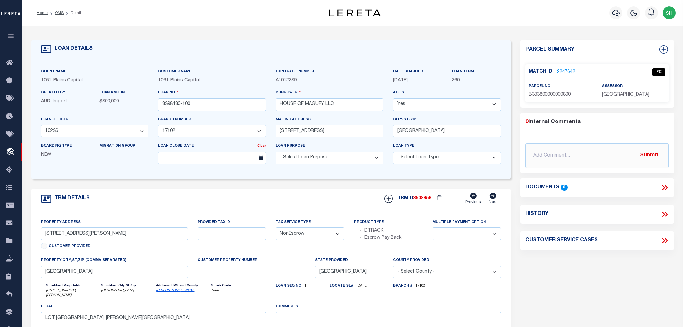
select select "QC"
select select "AGW"
select select "LEG"
select select "167142"
select select "1457"
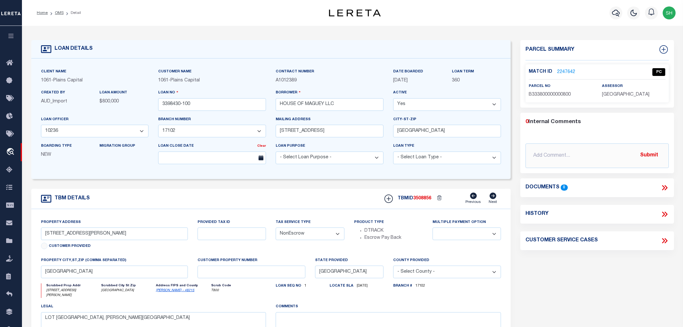
select select "NonEscrow"
click at [564, 70] on link "2247642" at bounding box center [566, 72] width 18 height 7
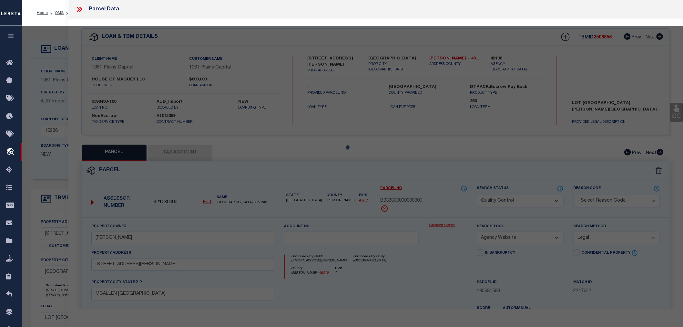
select select "AS"
select select
checkbox input "false"
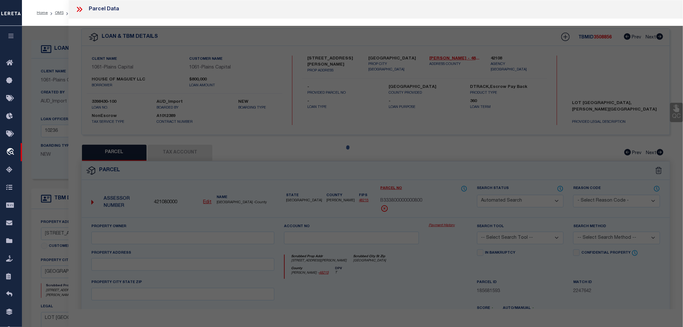
select select "QC"
type input "[PERSON_NAME]"
select select "AGW"
select select "LEG"
type input "[STREET_ADDRESS][PERSON_NAME]"
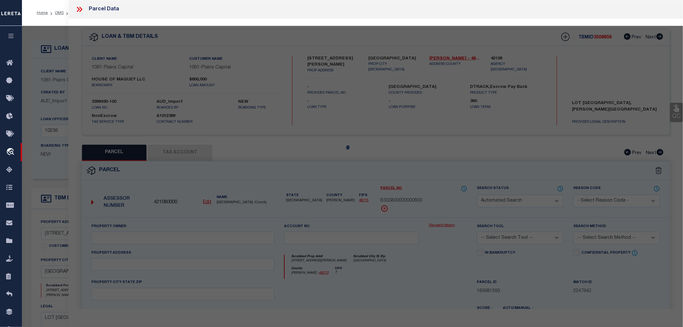
type input "MCALLEN [GEOGRAPHIC_DATA]"
type textarea "[GEOGRAPHIC_DATA] LOT 8"
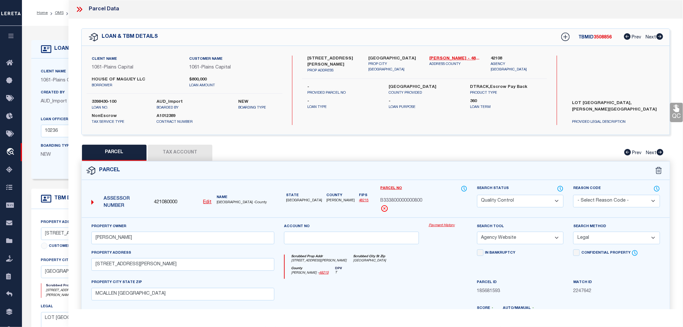
click span "B333800000000800"
copy span "B333800000000800"
click icon
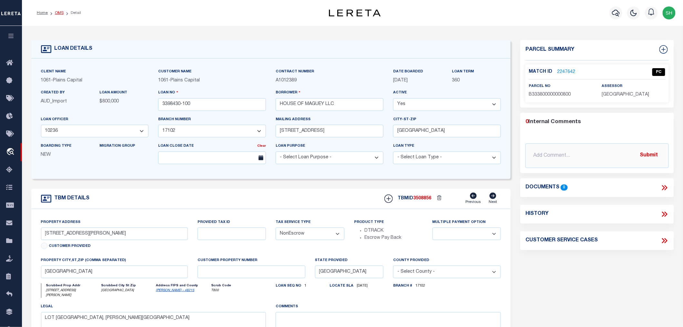
click link "OMS"
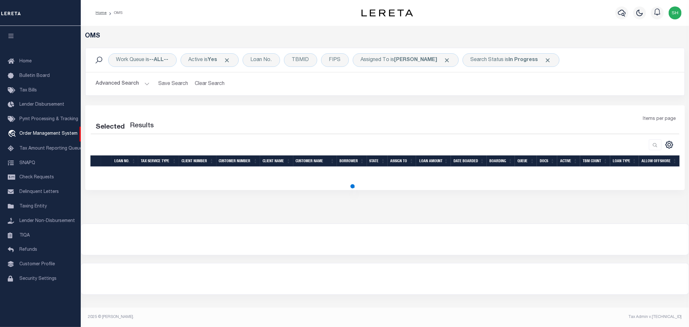
select select "200"
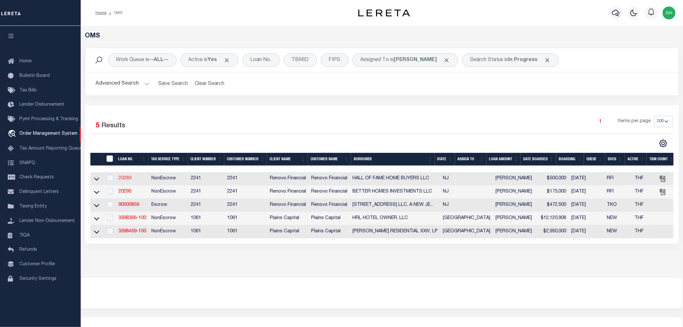
click at [127, 179] on link "20289" at bounding box center [124, 178] width 13 height 5
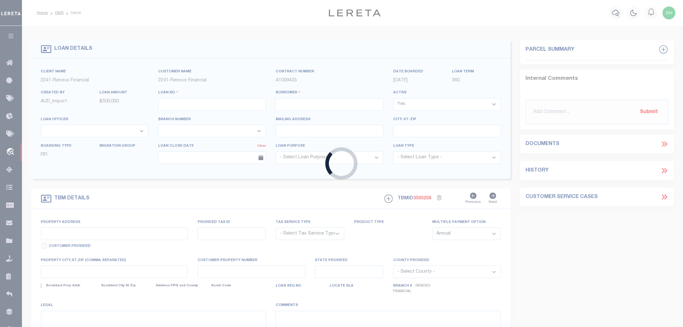
type input "20289"
type input "HALL OF FAME HOME BUYERS LLC"
select select
type input "213 E Coulter Avenue"
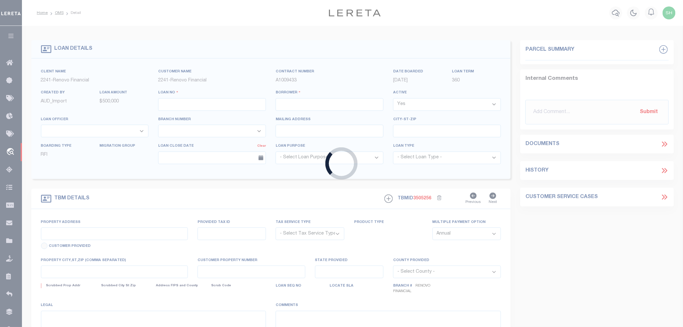
type input "Collingswood NJ 08108"
select select "400"
select select "NonEscrow"
select select "25066"
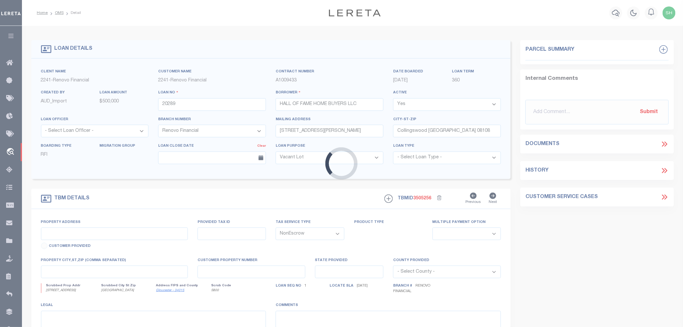
type input "159 Mill Road"
select select
type input "Swedesboro, NJ 08085"
type input "a0kUS00000CjKbZ"
type input "NJ"
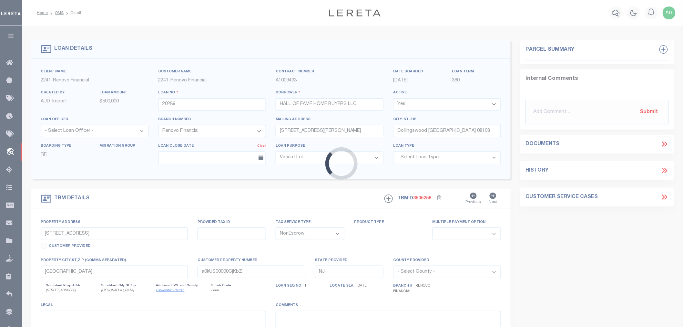
select select
type textarea "LEGAL REQUIRED"
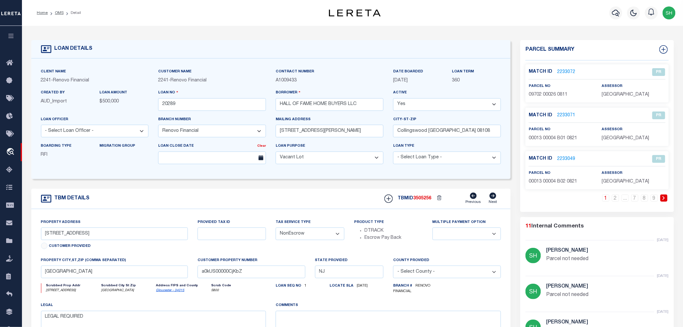
scroll to position [143, 0]
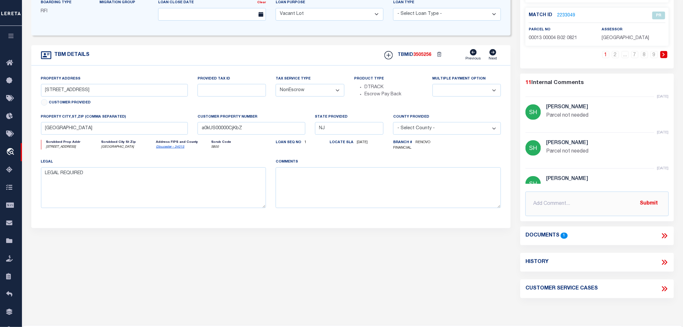
click at [661, 234] on icon at bounding box center [664, 235] width 8 height 8
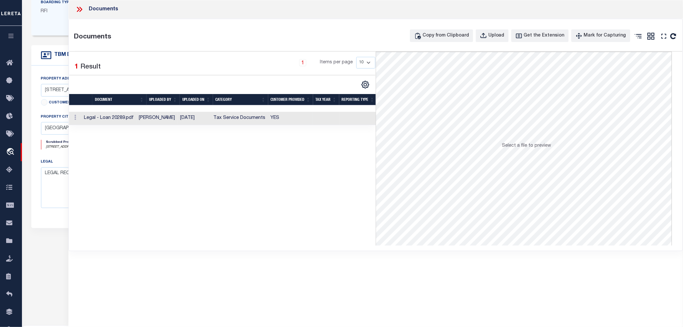
click at [272, 117] on td "YES" at bounding box center [290, 118] width 45 height 13
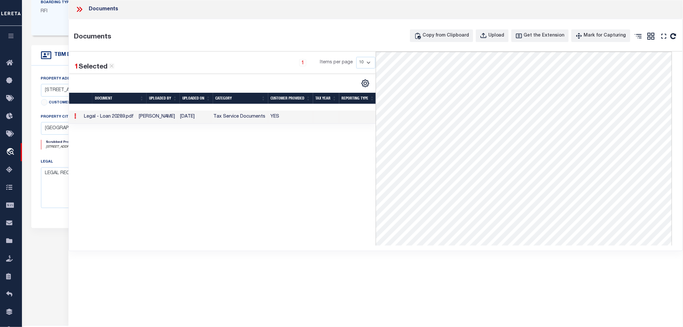
click at [78, 7] on icon at bounding box center [79, 9] width 8 height 8
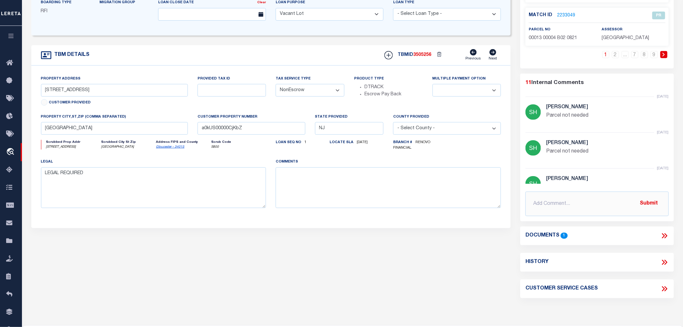
scroll to position [0, 0]
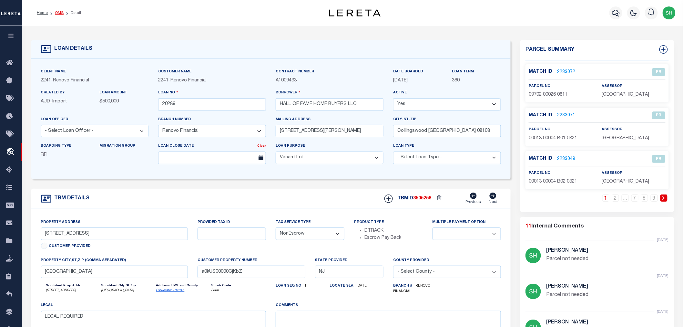
click at [61, 11] on link "OMS" at bounding box center [59, 13] width 9 height 4
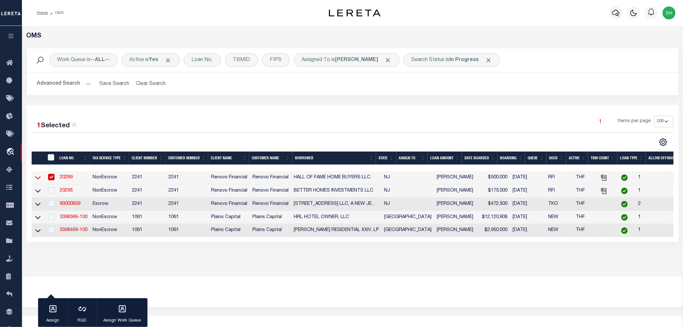
click at [37, 178] on icon at bounding box center [37, 177] width 5 height 7
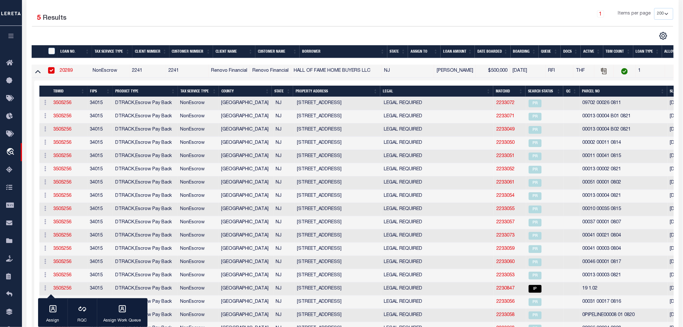
scroll to position [104, 0]
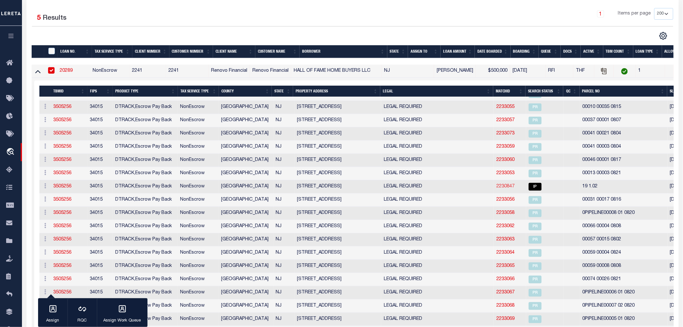
click at [496, 187] on link "2230847" at bounding box center [505, 186] width 18 height 5
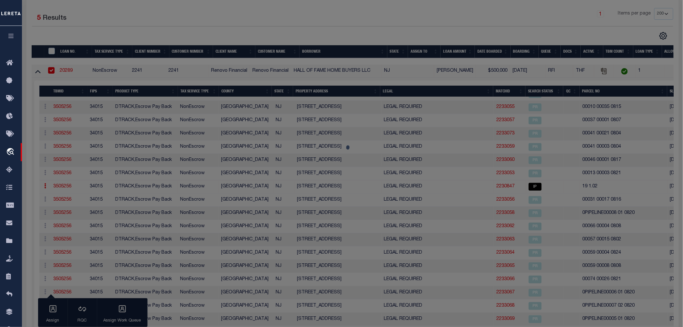
checkbox input "false"
select select "IP"
type input "PREVITERA, JOHN F"
select select "AGW"
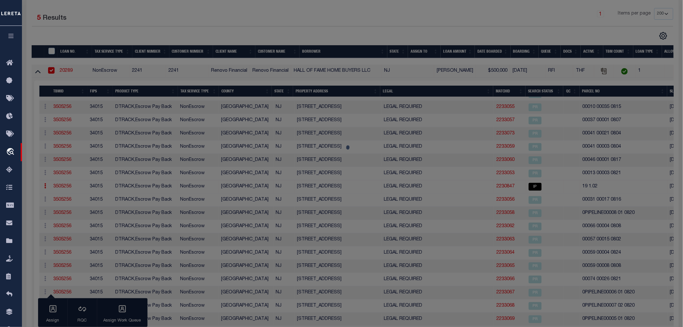
select select "LEG"
type input "159 MILL RD"
type textarea "LOT:1.02 BLK:19"
type textarea "TaxID mask has been added to allow taxID formatted as "00019 00001 02". MLC 8/2…"
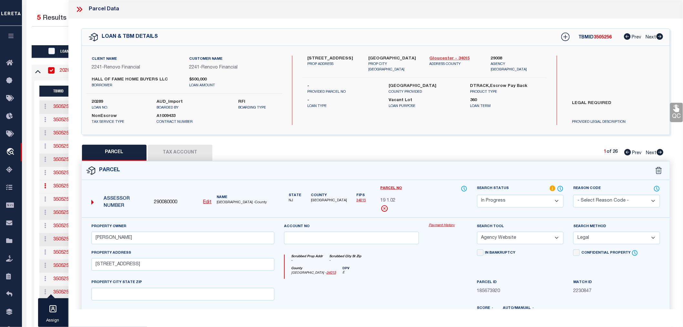
click at [445, 59] on link "Gloucester - 34015" at bounding box center [455, 59] width 51 height 6
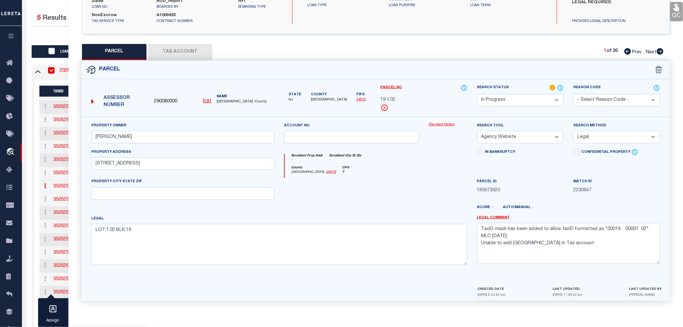
click at [204, 102] on u "Edit" at bounding box center [207, 101] width 8 height 5
type input "290080000"
type input "19 1.02"
select select "IP"
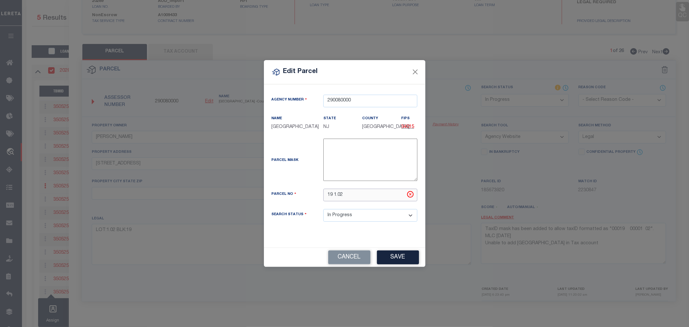
drag, startPoint x: 349, startPoint y: 202, endPoint x: 311, endPoint y: 202, distance: 38.1
click at [311, 201] on div "Parcel No 19 1.02" at bounding box center [345, 195] width 156 height 13
type input "00019 00001 02"
click at [398, 262] on button "Save" at bounding box center [398, 257] width 42 height 14
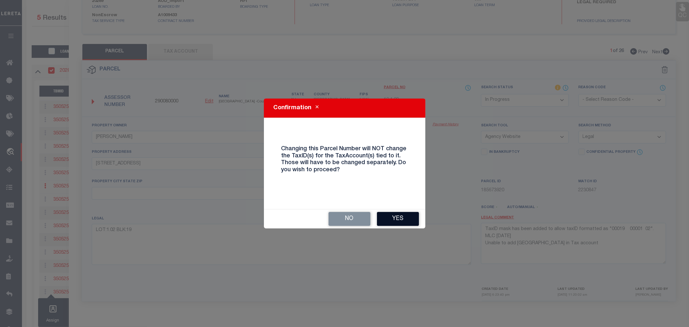
click at [396, 218] on button "Yes" at bounding box center [398, 219] width 42 height 14
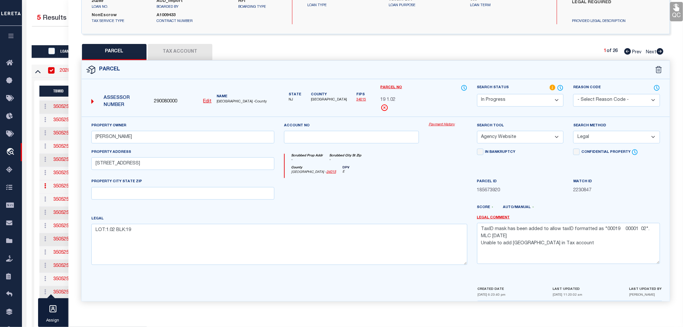
select select "IP"
select select
checkbox input "false"
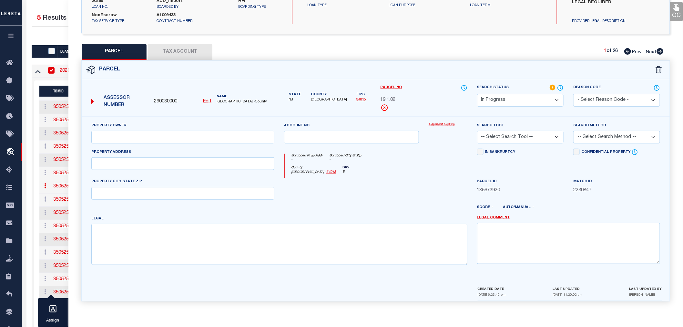
type input "PREVITERA, JOHN F"
select select "AGW"
select select "LEG"
type input "159 MILL RD"
type textarea "LOT:1.02 BLK:19"
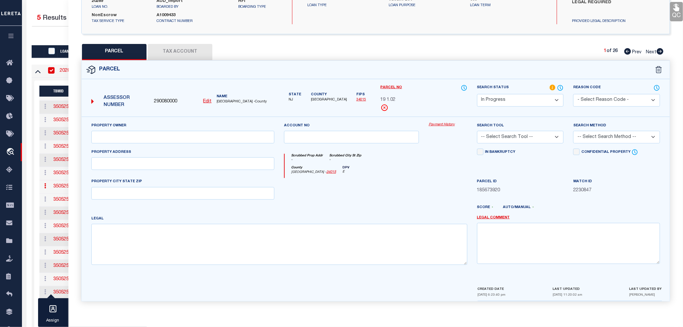
type textarea "TaxID mask has been added to allow taxID formatted as "00019 00001 02". MLC 8/2…"
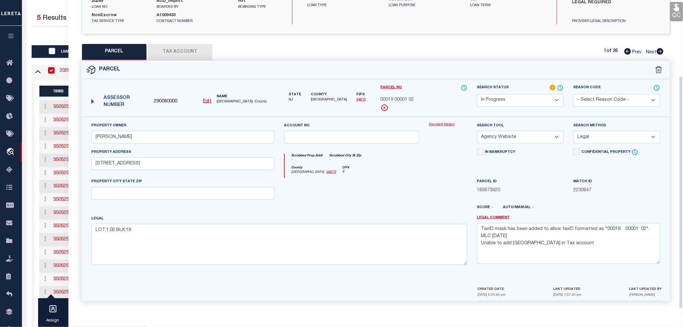
scroll to position [0, 0]
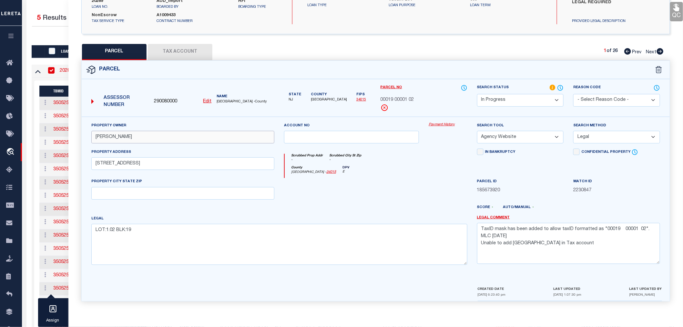
drag, startPoint x: 147, startPoint y: 136, endPoint x: 96, endPoint y: 143, distance: 51.2
click at [96, 143] on div "Property Owner PREVITERA, JOHN F" at bounding box center [183, 135] width 193 height 26
paste input "HALL OF FAME HOME BUYERS LLC"
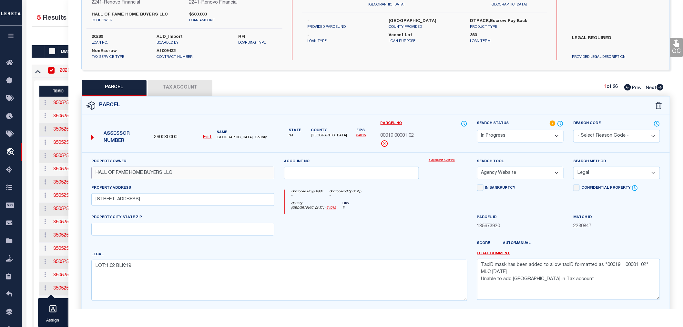
scroll to position [101, 0]
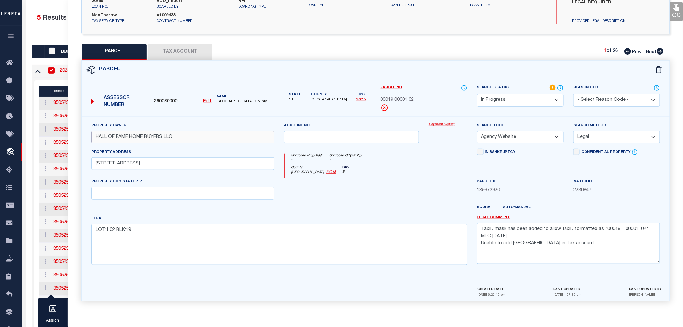
type input "HALL OF FAME HOME BUYERS LLC"
click at [546, 188] on span "185673920" at bounding box center [520, 190] width 87 height 7
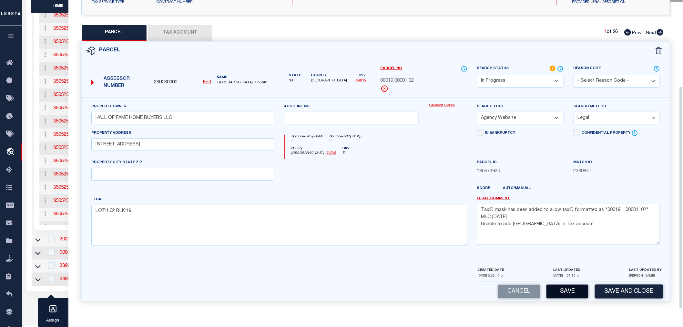
click at [571, 294] on button "Save" at bounding box center [568, 291] width 42 height 14
select select "AS"
select select
checkbox input "false"
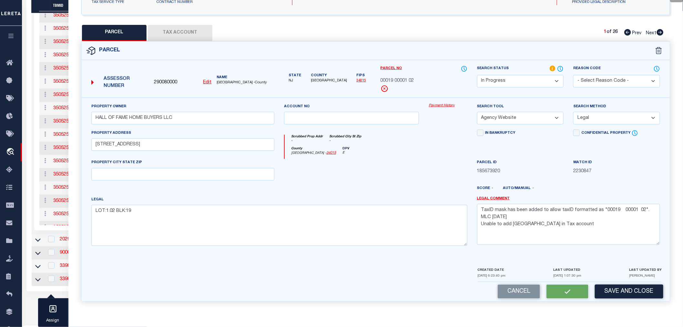
checkbox input "false"
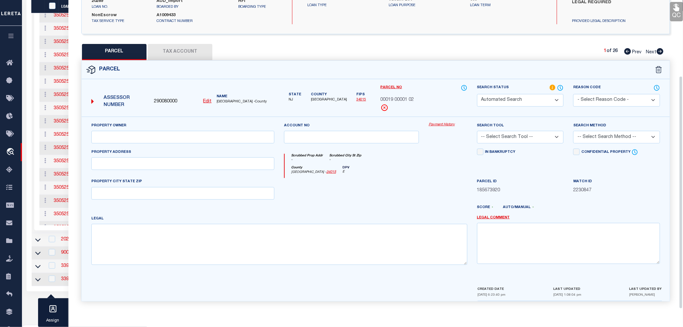
select select "IP"
type input "HALL OF FAME HOME BUYERS LLC"
select select "AGW"
select select "LEG"
type input "159 MILL RD"
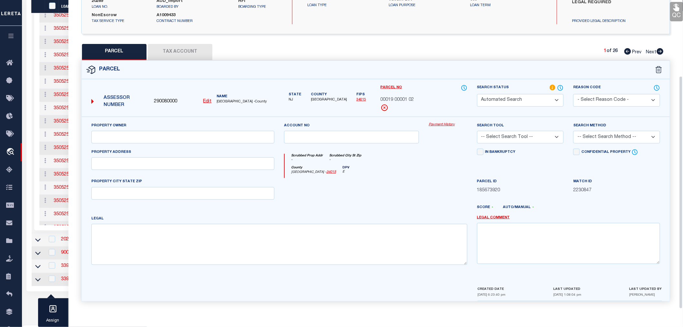
type textarea "LOT:1.02 BLK:19"
type textarea "TaxID mask has been added to allow taxID formatted as "00019 00001 02". MLC 8/2…"
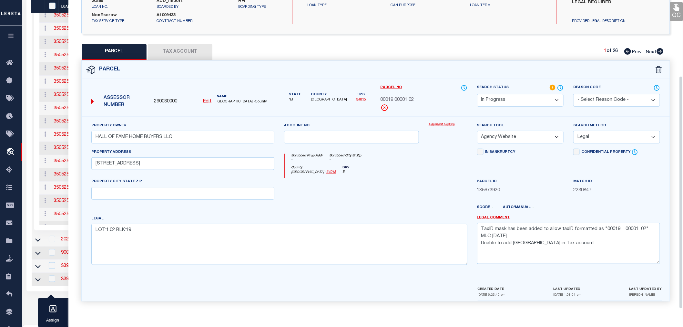
scroll to position [101, 0]
click at [184, 52] on button "Tax Account" at bounding box center [180, 52] width 65 height 16
select select "100"
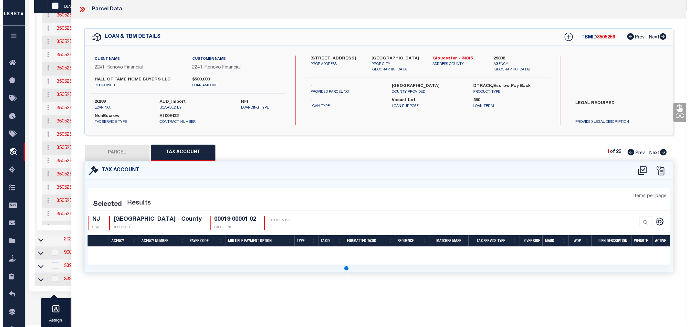
scroll to position [0, 0]
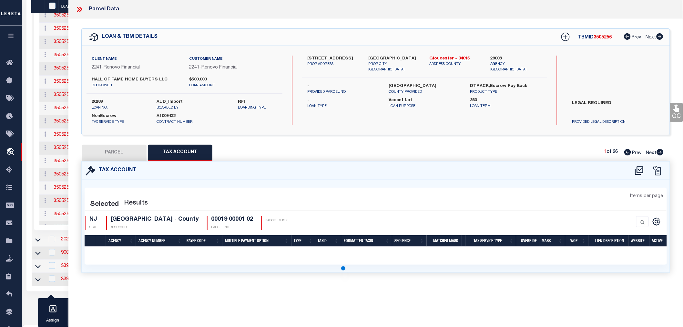
select select "100"
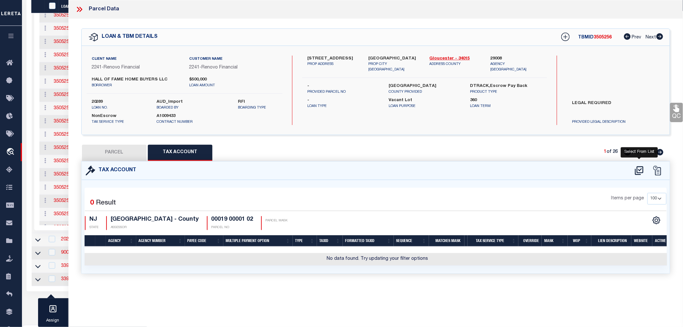
click at [642, 169] on icon at bounding box center [639, 170] width 11 height 10
select select "100"
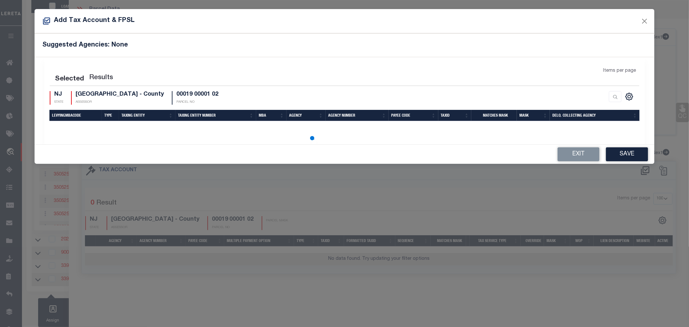
select select "100"
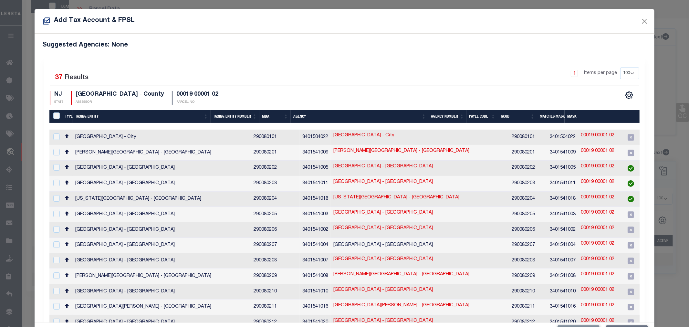
scroll to position [72, 0]
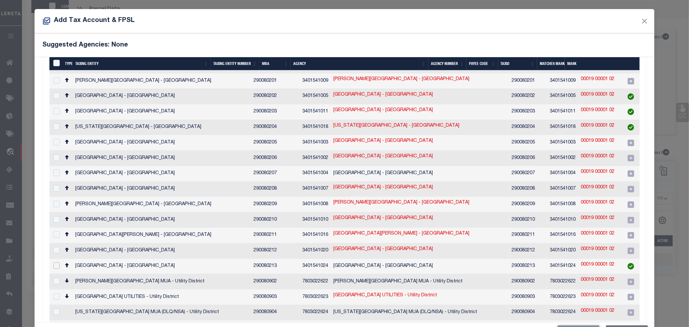
click at [57, 262] on input "checkbox" at bounding box center [56, 265] width 6 height 6
checkbox input "true"
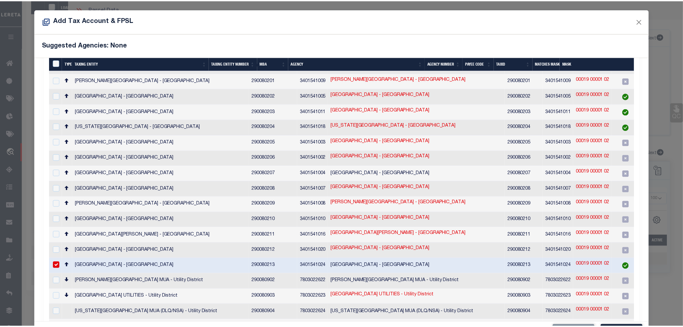
scroll to position [24, 0]
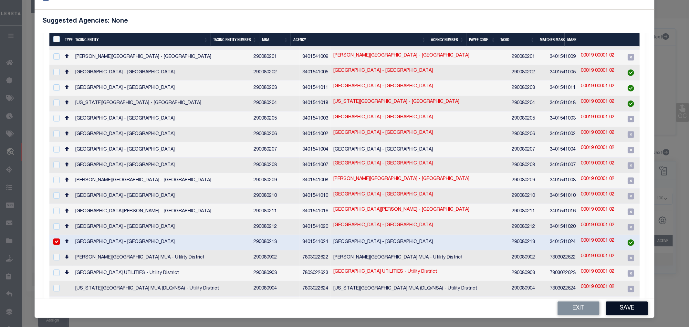
click at [616, 304] on button "Save" at bounding box center [627, 308] width 42 height 14
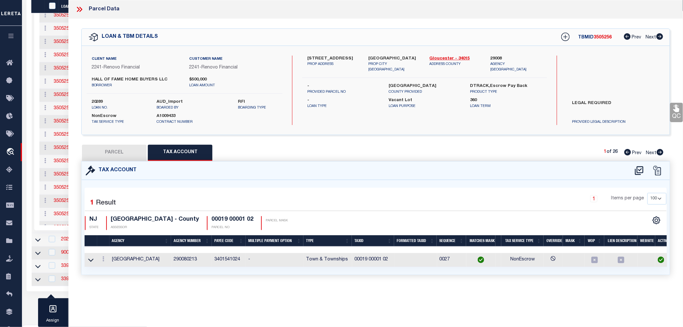
scroll to position [0, 0]
click at [114, 149] on button "PARCEL" at bounding box center [114, 153] width 65 height 16
select select "AS"
select select
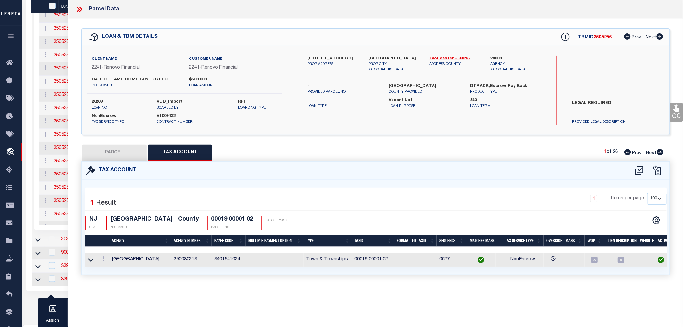
checkbox input "false"
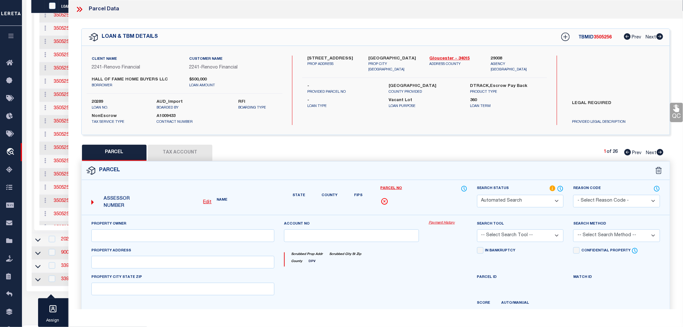
select select "IP"
type input "HALL OF FAME HOME BUYERS LLC"
select select "AGW"
select select "LEG"
type input "159 MILL RD"
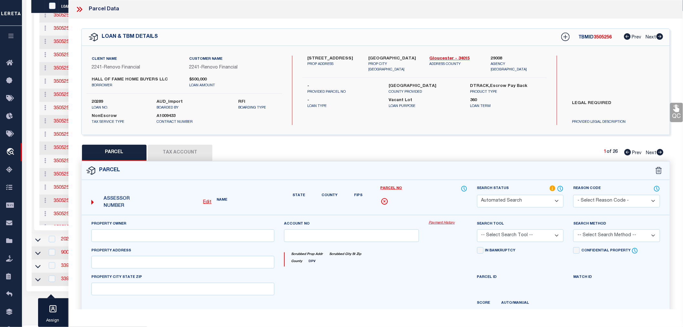
type textarea "LOT:1.02 BLK:19"
type textarea "TaxID mask has been added to allow taxID formatted as "00019 00001 02". MLC 8/2…"
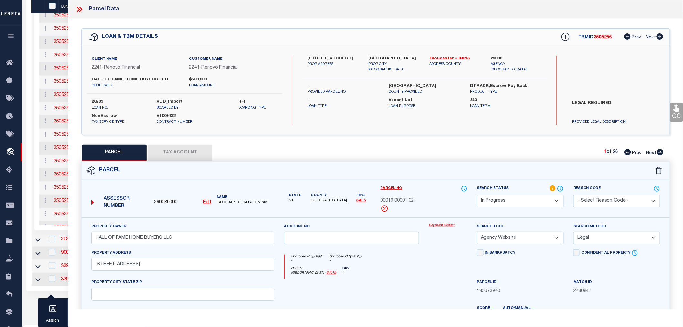
scroll to position [101, 0]
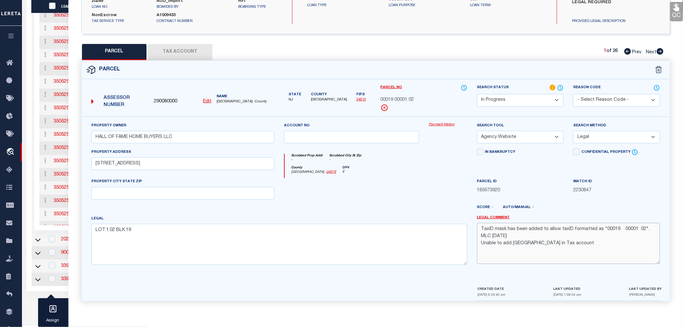
drag, startPoint x: 604, startPoint y: 242, endPoint x: 473, endPoint y: 227, distance: 132.3
click at [473, 227] on div "Legal Comment TaxID mask has been added to allow taxID formatted as "00019 0000…" at bounding box center [568, 242] width 193 height 55
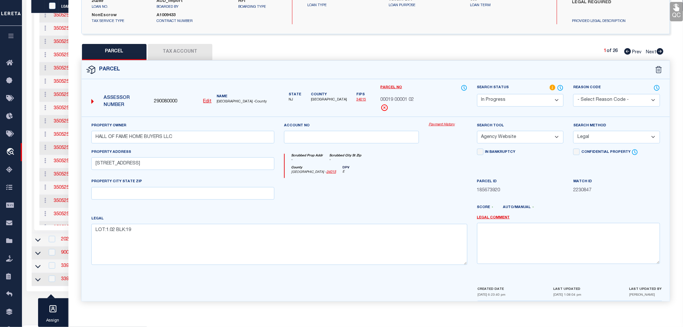
click at [512, 98] on select "Automated Search Bad Parcel Complete Duplicate Parcel High Dollar Reporting In …" at bounding box center [520, 100] width 87 height 13
click at [477, 94] on select "Automated Search Bad Parcel Complete Duplicate Parcel High Dollar Reporting In …" at bounding box center [520, 100] width 87 height 13
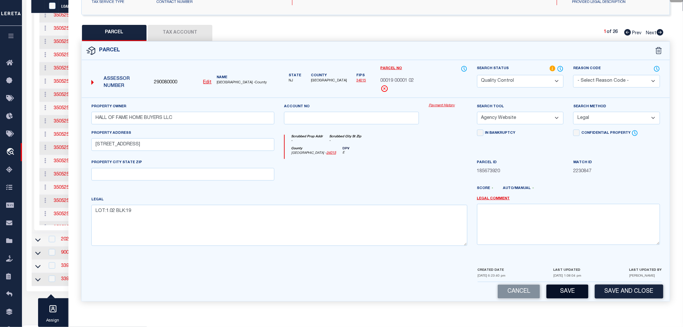
click at [567, 292] on button "Save" at bounding box center [568, 291] width 42 height 14
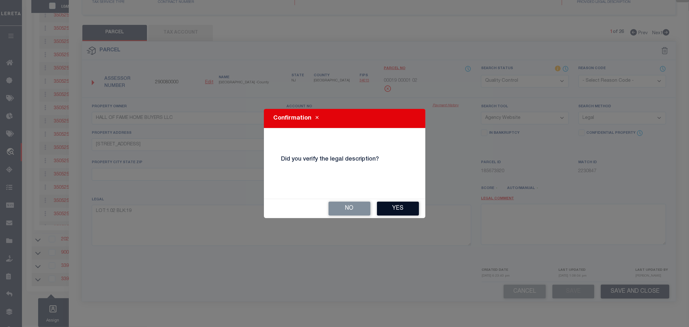
click at [399, 209] on button "Yes" at bounding box center [398, 208] width 42 height 14
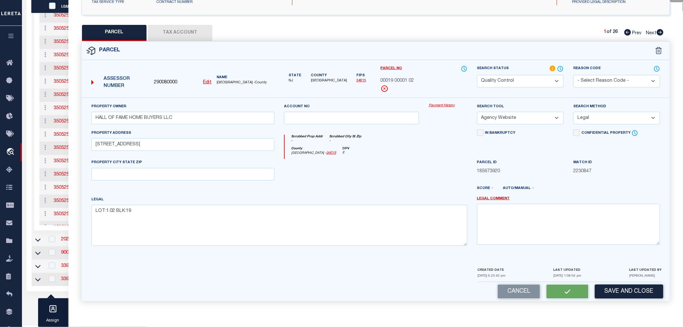
select select "AS"
select select
checkbox input "false"
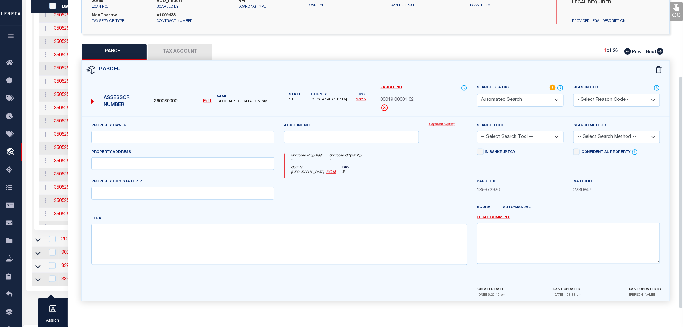
select select "QC"
type input "HALL OF FAME HOME BUYERS LLC"
select select "AGW"
select select "LEG"
type input "159 MILL RD"
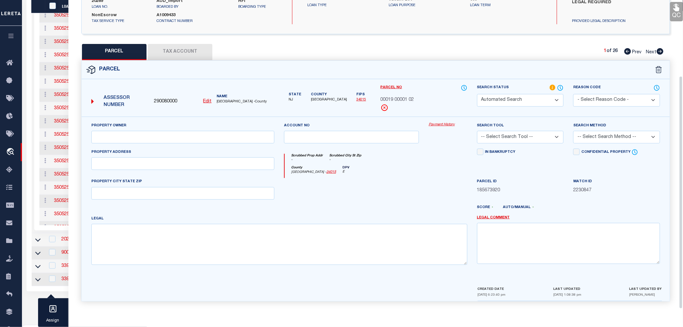
type textarea "LOT:1.02 BLK:19"
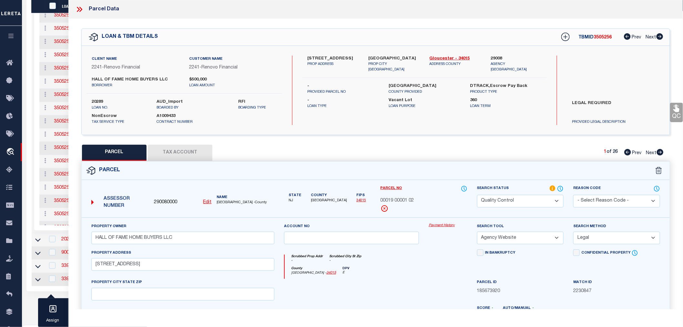
click at [601, 37] on span "3505256" at bounding box center [603, 37] width 18 height 5
copy span "3505256"
click at [94, 101] on label "20289" at bounding box center [120, 102] width 56 height 6
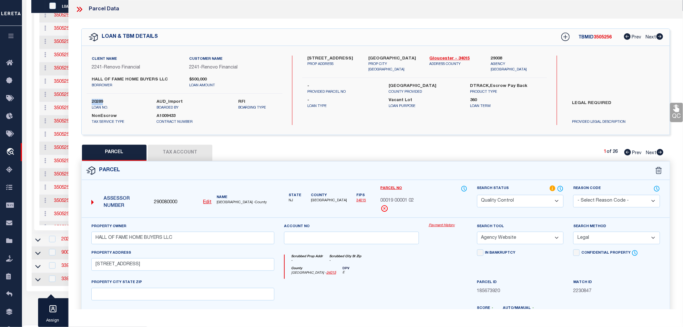
copy label "20289"
drag, startPoint x: 379, startPoint y: 198, endPoint x: 420, endPoint y: 197, distance: 41.0
click at [420, 197] on div "Parcel No 00019 00001 02" at bounding box center [424, 201] width 97 height 32
copy span "00019 00001 02"
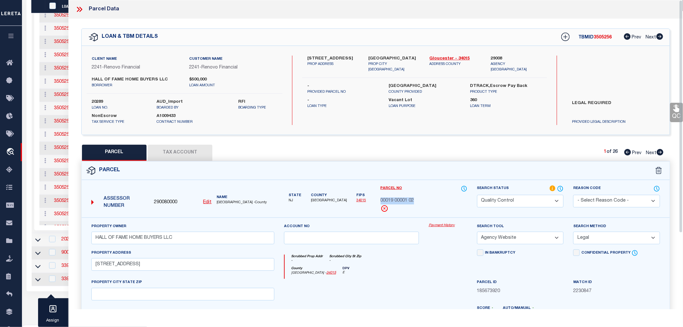
click at [191, 149] on button "Tax Account" at bounding box center [180, 153] width 65 height 16
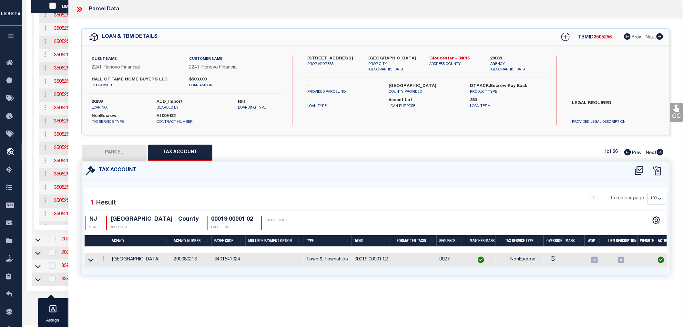
select select "100"
drag, startPoint x: 353, startPoint y: 258, endPoint x: 391, endPoint y: 259, distance: 37.4
click at [391, 259] on td "00019 00001 02" at bounding box center [373, 260] width 42 height 14
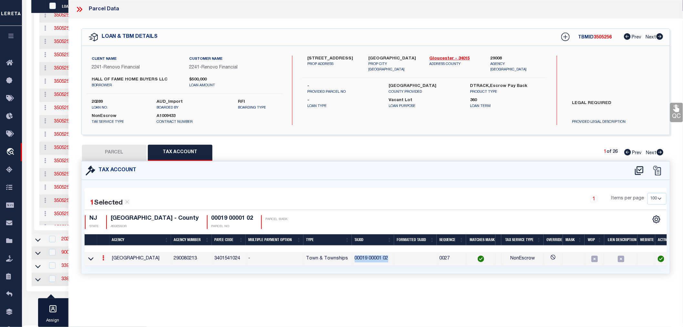
click at [391, 259] on td "00019 00001 02" at bounding box center [373, 259] width 42 height 14
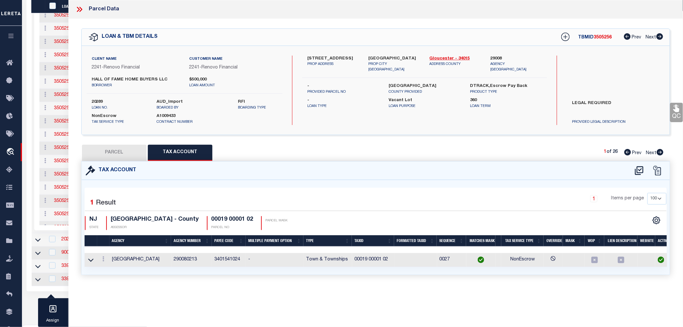
click at [108, 152] on button "PARCEL" at bounding box center [114, 153] width 65 height 16
select select "AS"
select select
checkbox input "false"
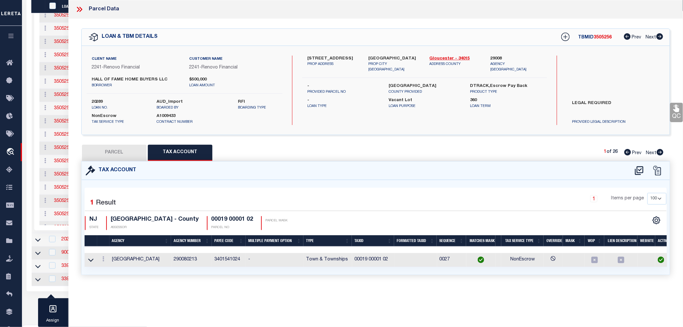
checkbox input "false"
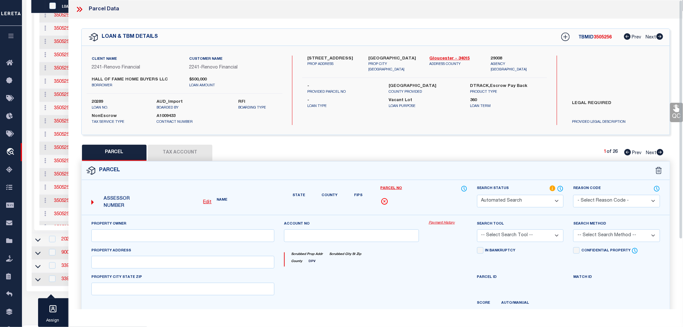
select select "QC"
type input "HALL OF FAME HOME BUYERS LLC"
select select "AGW"
select select "LEG"
type input "159 MILL RD"
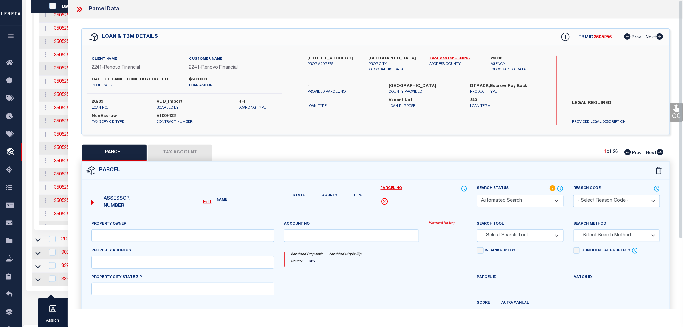
type textarea "LOT:1.02 BLK:19"
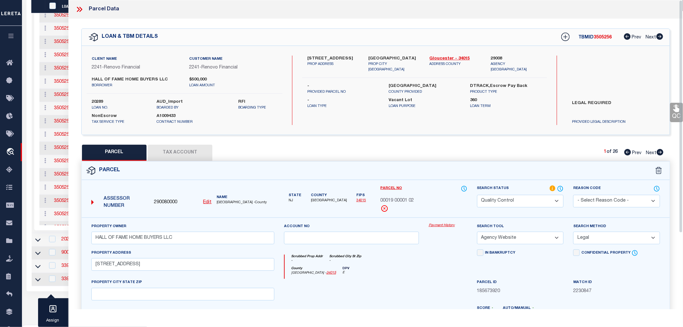
scroll to position [143, 0]
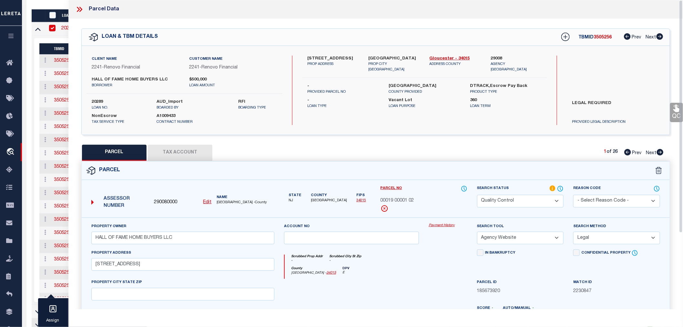
click at [81, 11] on icon at bounding box center [80, 9] width 3 height 5
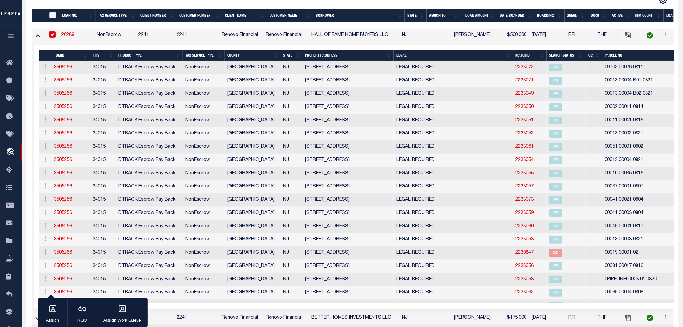
scroll to position [0, 0]
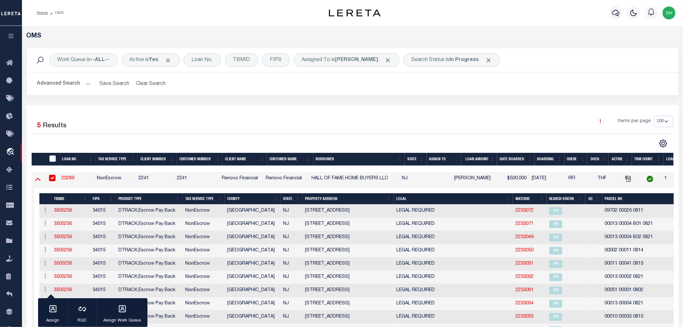
click at [40, 179] on icon at bounding box center [37, 178] width 5 height 7
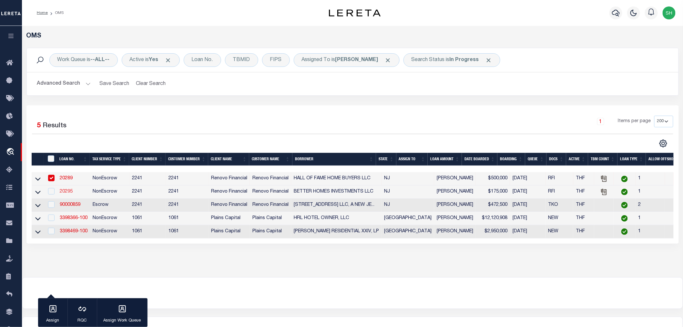
click at [67, 192] on link "20295" at bounding box center [66, 191] width 13 height 5
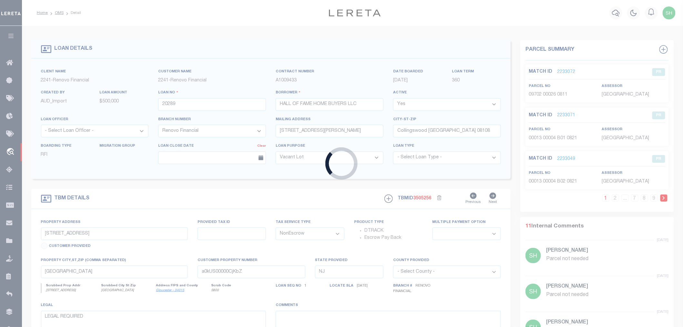
type input "20295"
type input "BETTER HOMES INVESTMENTS LLC"
type input "602 lake ave"
type input "Northfield NJ 08225"
type input "9 Seneca Drive"
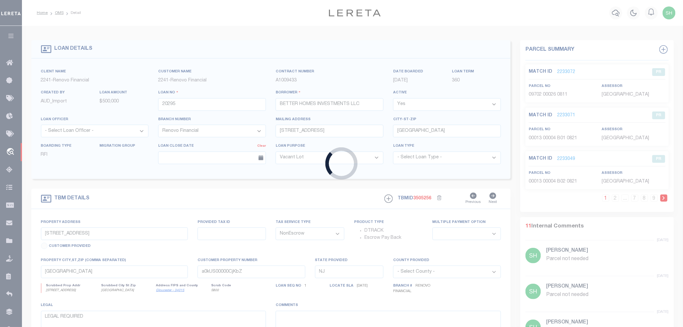
select select
type input "Absecon, NJ 08205"
type input "a0kUS00000Ccnwr"
select select
select select "25066"
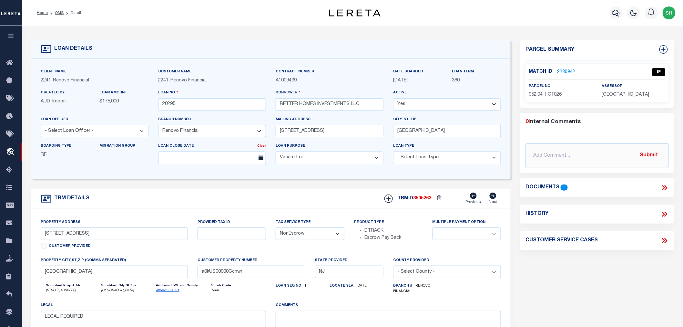
click at [664, 189] on icon at bounding box center [664, 187] width 8 height 8
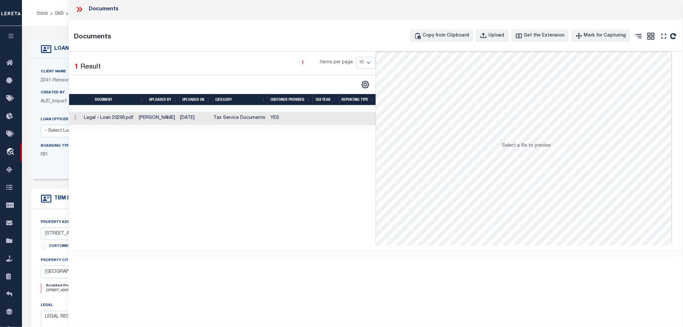
click at [203, 115] on td "08/20/2025" at bounding box center [194, 118] width 33 height 13
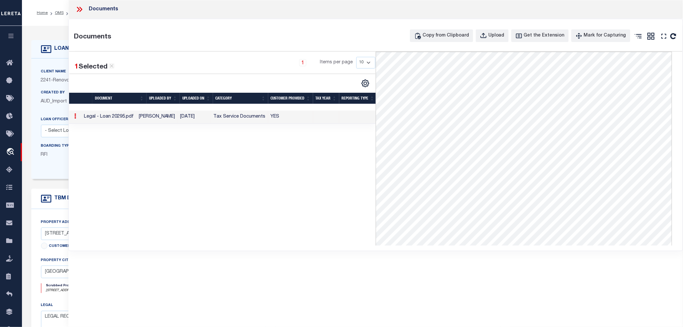
click at [81, 9] on icon at bounding box center [80, 9] width 3 height 5
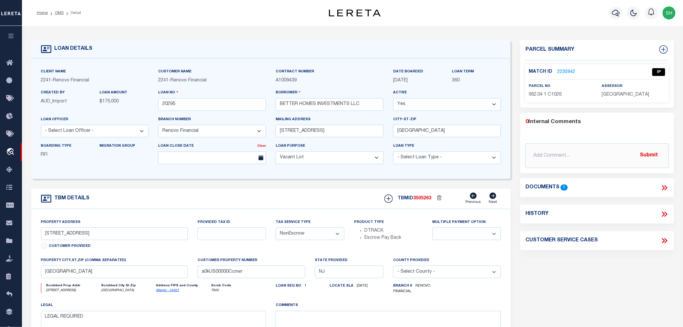
click at [563, 70] on link "2230942" at bounding box center [566, 72] width 18 height 7
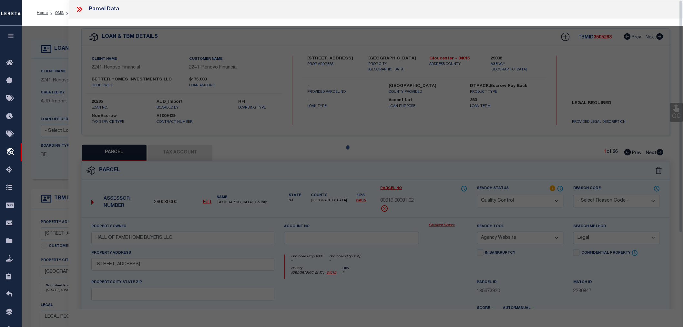
select select "AS"
select select
checkbox input "false"
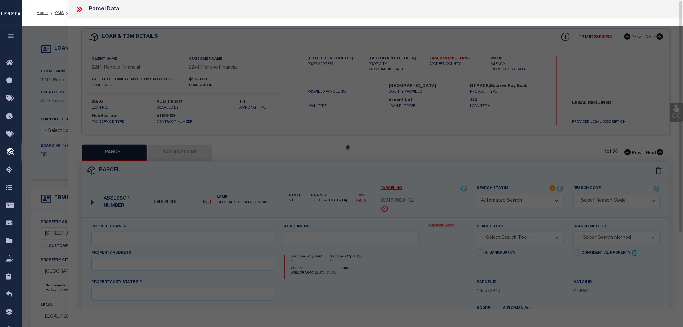
select select "IP"
type input "Streaty, Kim J"
select select "AGW"
select select "LEG"
type input "9 Seneca Dr"
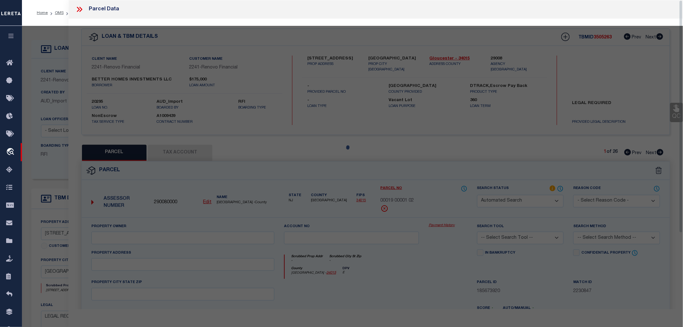
type textarea "Block: 952.04 Lot: 1 Qualifier: C1026"
type textarea "TaxID mask has been added to allow taxID formatted as "00952 0400001 C1026". ML…"
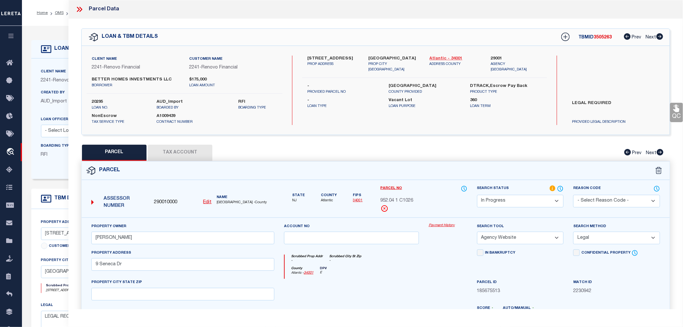
click at [440, 57] on link "Atlantic - 34001" at bounding box center [455, 59] width 51 height 6
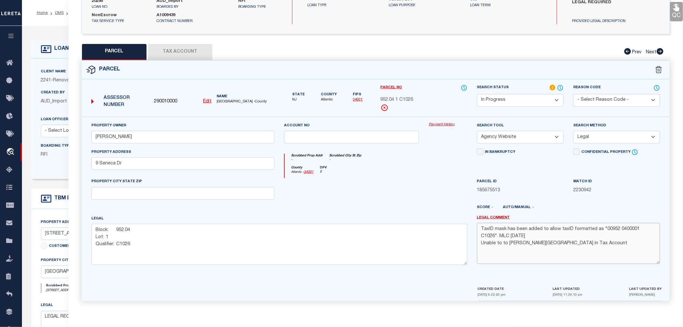
drag, startPoint x: 604, startPoint y: 228, endPoint x: 651, endPoint y: 230, distance: 46.8
click at [651, 230] on textarea "TaxID mask has been added to allow taxID formatted as "00952 0400001 C1026". ML…" at bounding box center [568, 243] width 183 height 41
click at [207, 100] on u "Edit" at bounding box center [207, 101] width 8 height 5
type input "290010000"
type input "952.04 1 C1026"
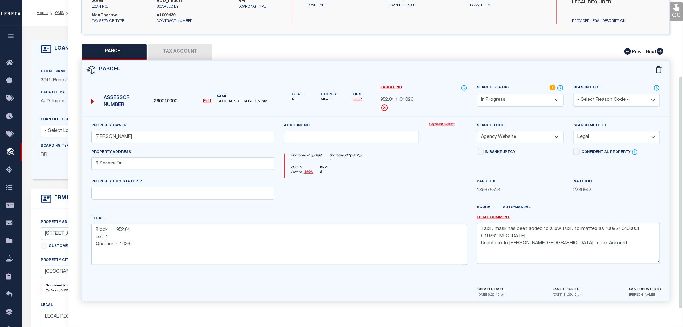
select select "IP"
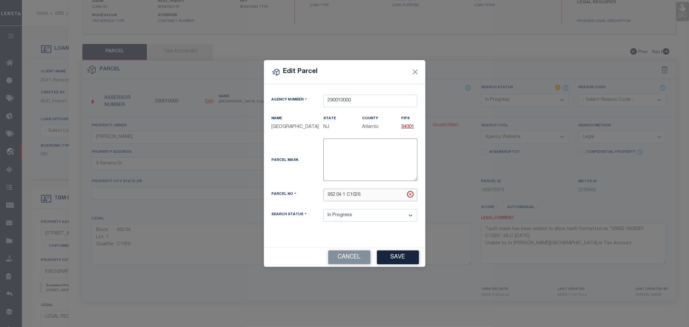
drag, startPoint x: 365, startPoint y: 198, endPoint x: 308, endPoint y: 197, distance: 57.1
click at [308, 197] on div "Parcel No 952.04 1 C1026" at bounding box center [345, 195] width 156 height 13
paste input "00952 040000"
click at [340, 198] on input "00952 0400001 C1026" at bounding box center [370, 195] width 94 height 13
click at [364, 195] on input "00952 0400001 C1026" at bounding box center [370, 195] width 94 height 13
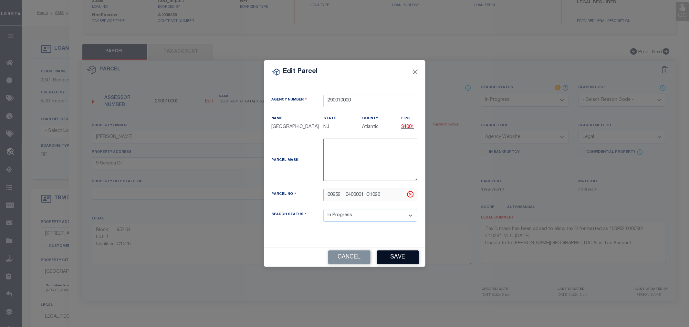
type input "00952 0400001 C1026"
click at [396, 259] on button "Save" at bounding box center [398, 257] width 42 height 14
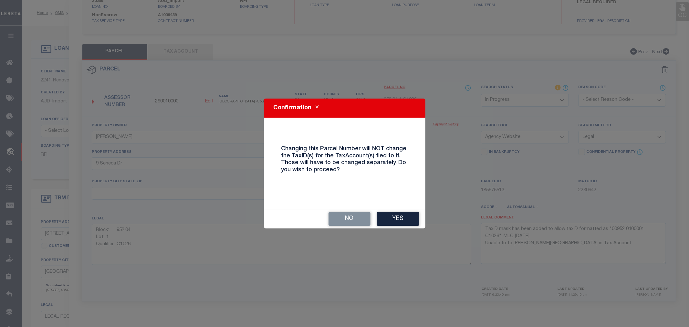
click at [395, 207] on div "Confirmation Changing this Parcel Number will NOT change the TaxID(s) for the T…" at bounding box center [344, 163] width 161 height 130
click at [396, 220] on button "Yes" at bounding box center [398, 219] width 42 height 14
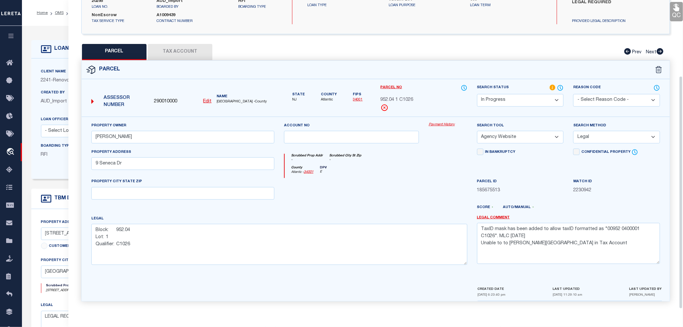
select select "IP"
select select
checkbox input "false"
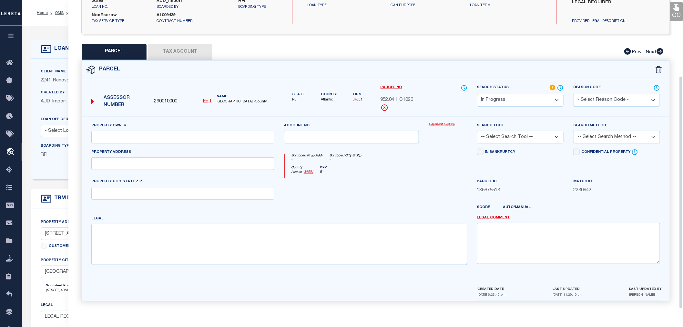
type input "Streaty, Kim J"
select select "AGW"
select select "LEG"
type input "9 Seneca Dr"
type textarea "Block: 952.04 Lot: 1 Qualifier: C1026"
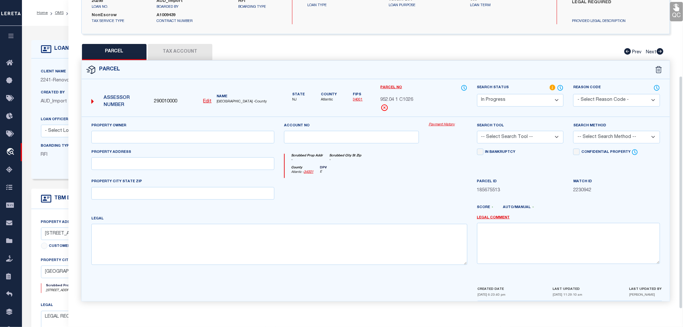
type textarea "TaxID mask has been added to allow taxID formatted as "00952 0400001 C1026". ML…"
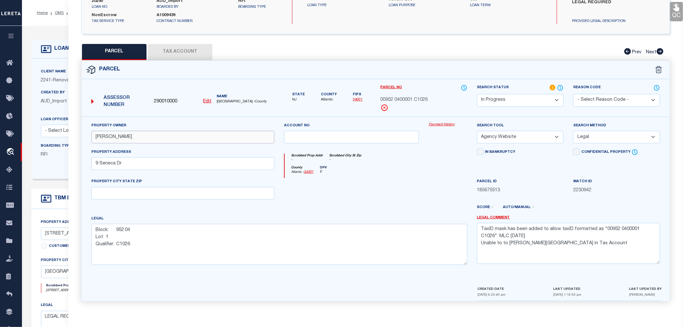
drag, startPoint x: 133, startPoint y: 135, endPoint x: 94, endPoint y: 141, distance: 39.9
click at [94, 141] on input "Streaty, Kim J" at bounding box center [182, 137] width 183 height 13
paste input "Better Homes Investments Llc"
type input "Better Homes Investments Llc"
click at [307, 198] on div at bounding box center [351, 191] width 145 height 26
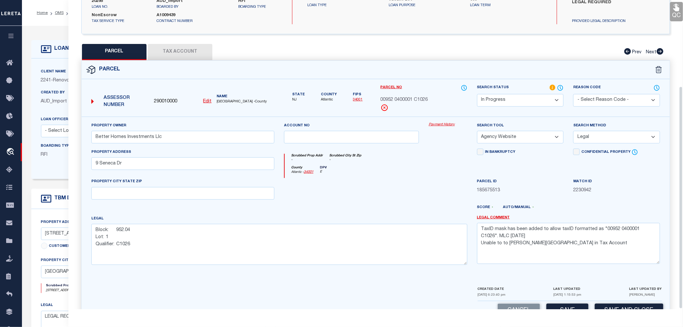
scroll to position [120, 0]
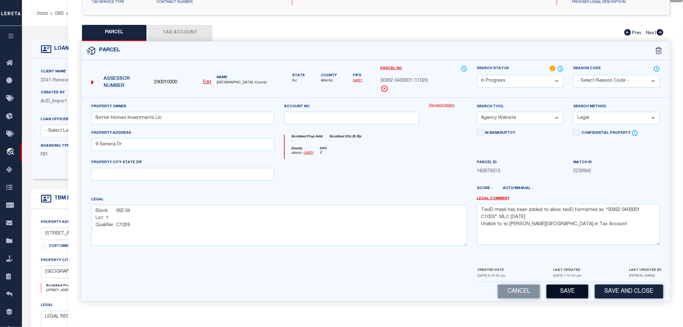
click at [562, 294] on button "Save" at bounding box center [568, 291] width 42 height 14
select select "AS"
select select
checkbox input "false"
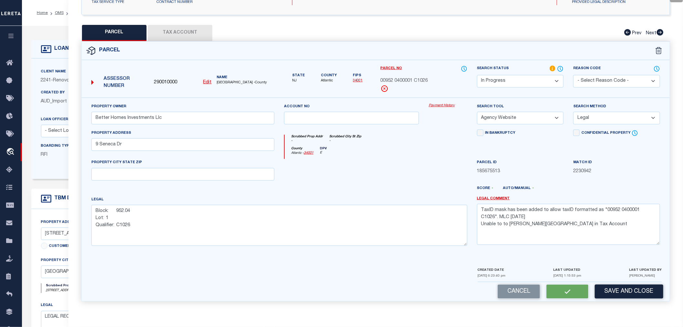
checkbox input "false"
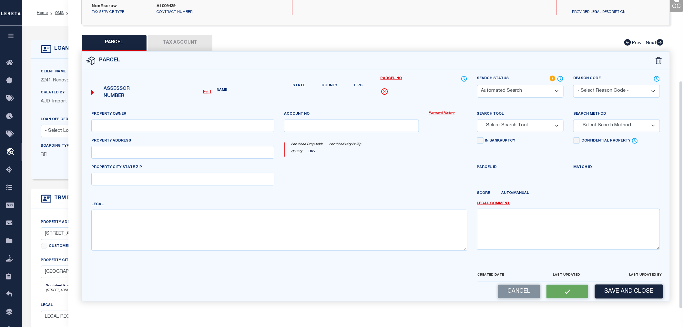
select select "IP"
type input "Better Homes Investments Llc"
select select "AGW"
select select "LEG"
type input "9 Seneca Dr"
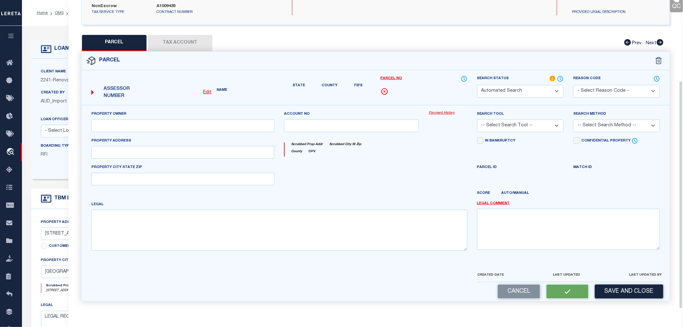
type textarea "Block: 952.04 Lot: 1 Qualifier: C1026"
type textarea "TaxID mask has been added to allow taxID formatted as "00952 0400001 C1026". ML…"
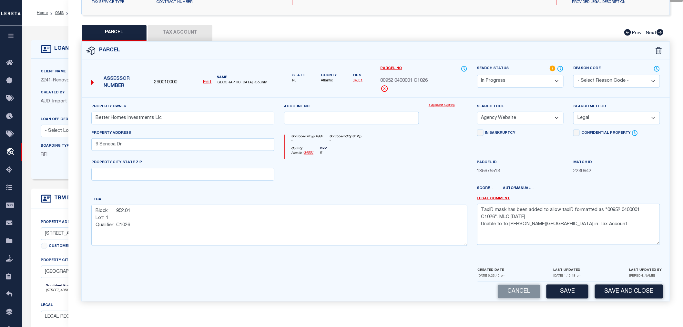
click at [177, 32] on button "Tax Account" at bounding box center [180, 33] width 65 height 16
select select "100"
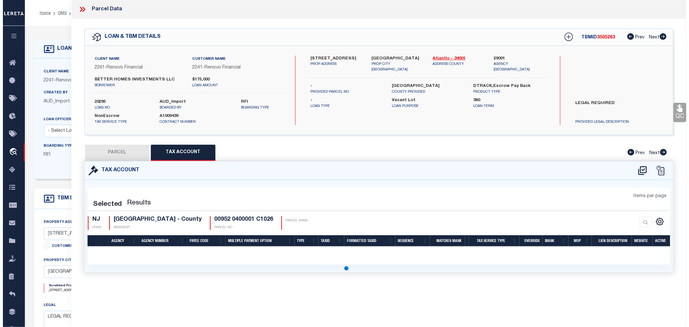
scroll to position [0, 0]
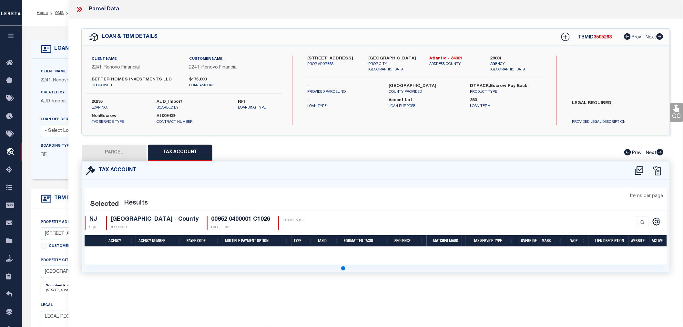
select select "100"
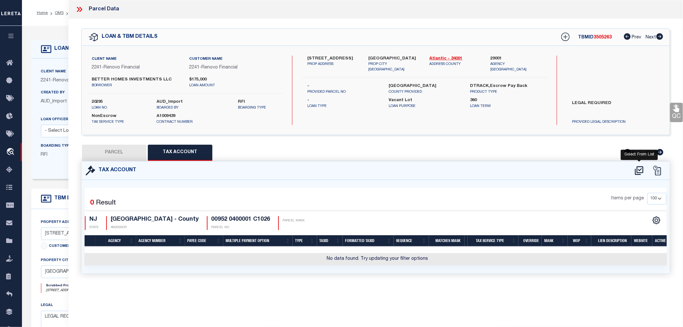
click at [638, 170] on icon at bounding box center [639, 170] width 8 height 9
select select "100"
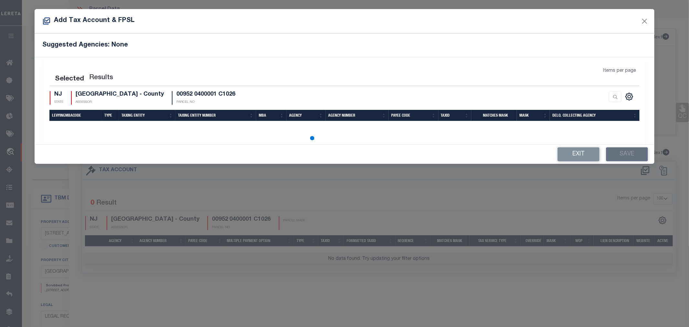
select select "100"
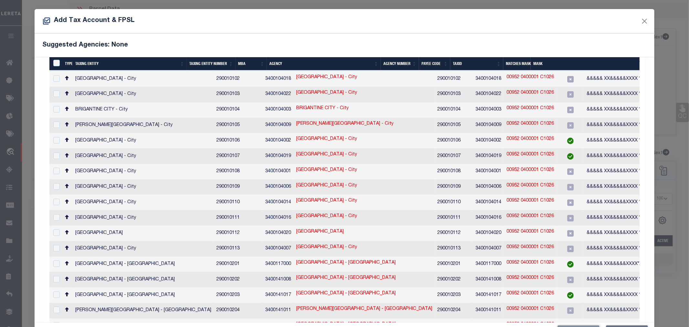
scroll to position [146, 0]
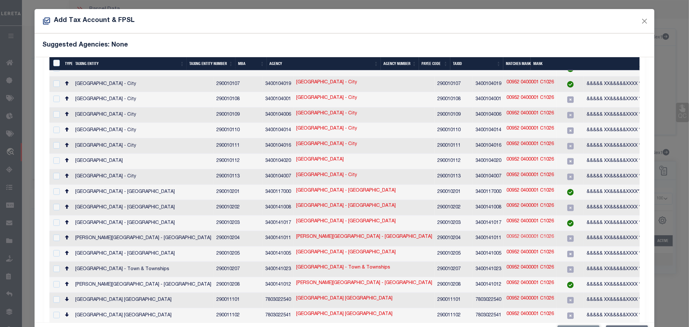
click at [506, 233] on link "00952 0400001 C1026" at bounding box center [529, 236] width 47 height 7
type input "00952 0400001 C1026"
type textarea "&&&&& XX&&&&&XXXX *XXXXX,&&&&&XXXX&&&&&XXXX *XXXX,$$$$$ $$$$$,$$$$$ $$$$$$$ %$$…"
checkbox input "true"
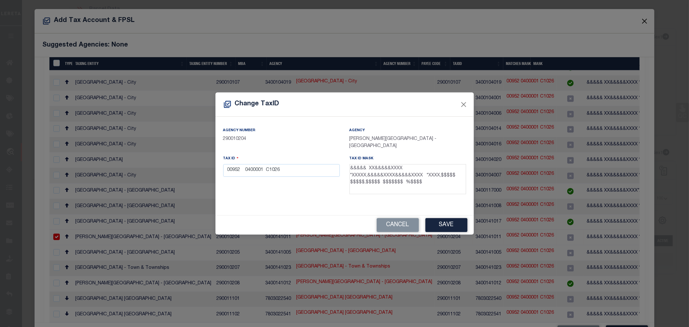
scroll to position [144, 0]
click at [266, 168] on input "00952 0400001 C1026" at bounding box center [281, 170] width 117 height 13
type input "00952 0400001 C1026"
click at [460, 223] on button "Save" at bounding box center [446, 225] width 42 height 14
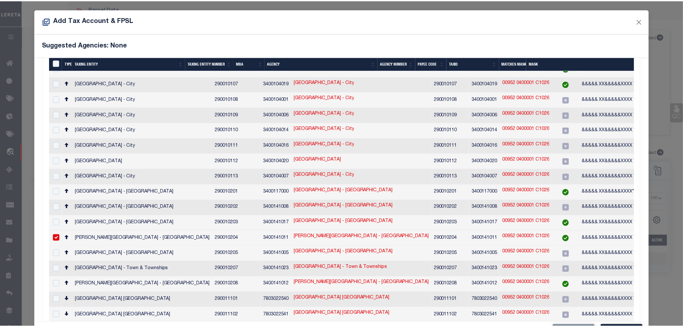
scroll to position [24, 0]
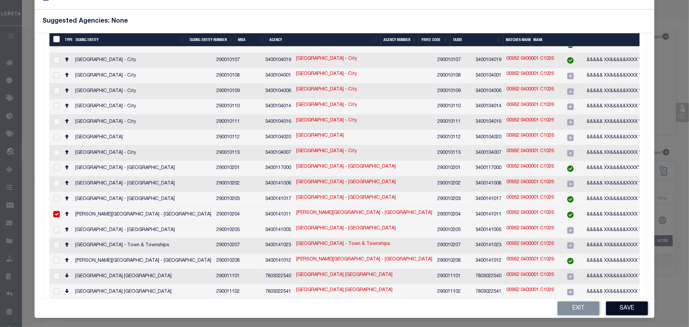
click at [618, 309] on button "Save" at bounding box center [627, 308] width 42 height 14
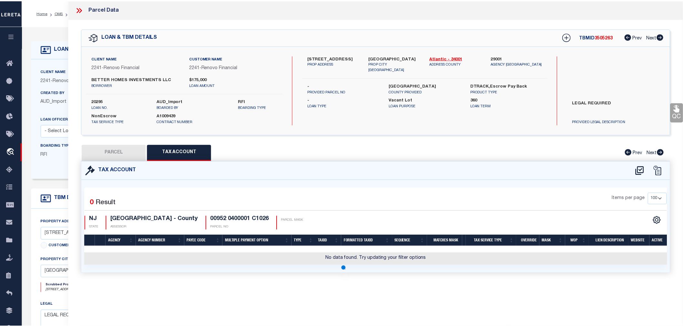
scroll to position [0, 0]
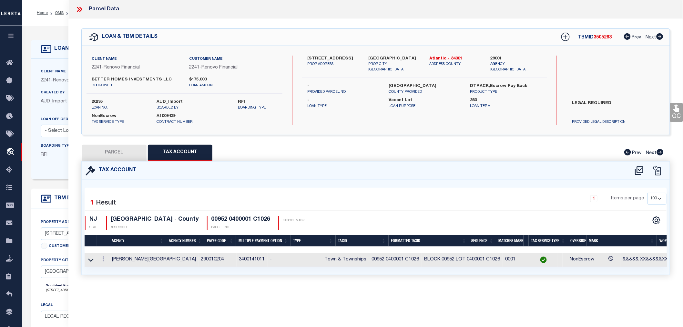
click at [115, 155] on button "PARCEL" at bounding box center [114, 153] width 65 height 16
select select "AS"
select select
checkbox input "false"
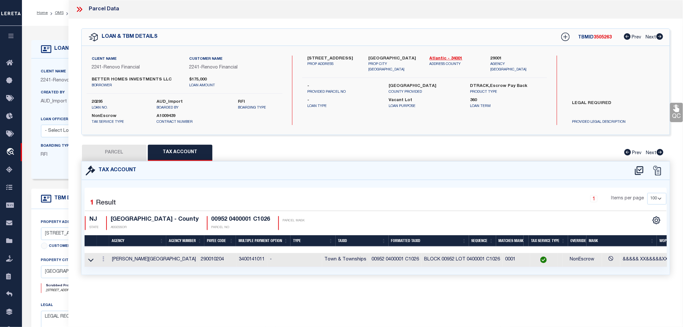
checkbox input "false"
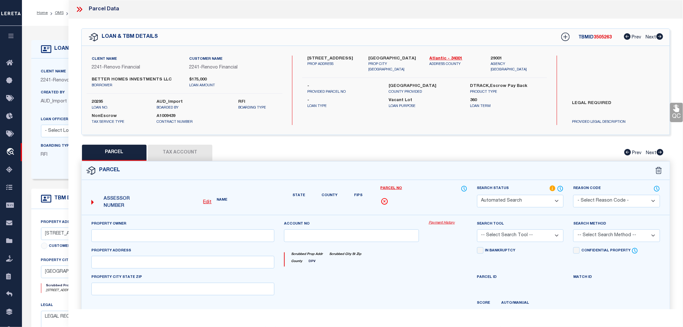
select select "IP"
type input "Better Homes Investments Llc"
select select "AGW"
select select "LEG"
type input "9 Seneca Dr"
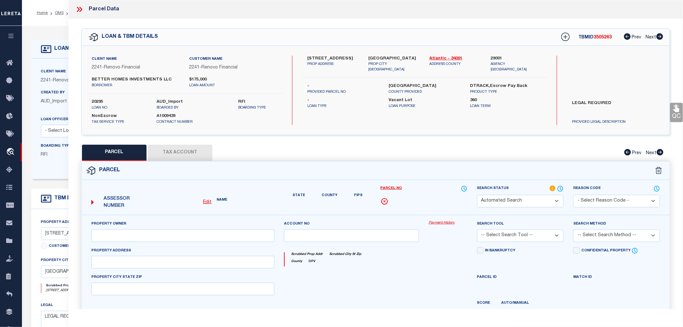
type textarea "Block: 952.04 Lot: 1 Qualifier: C1026"
type textarea "TaxID mask has been added to allow taxID formatted as "00952 0400001 C1026". ML…"
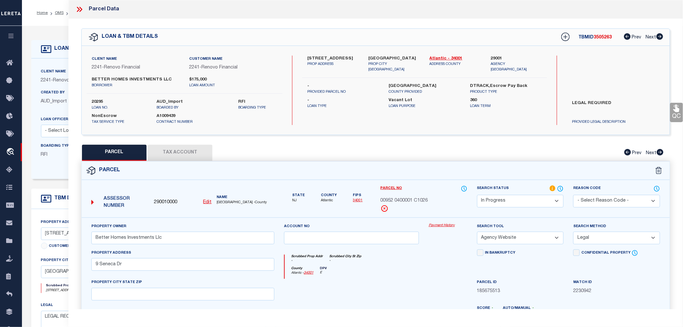
click at [497, 201] on select "Automated Search Bad Parcel Complete Duplicate Parcel High Dollar Reporting In …" at bounding box center [520, 201] width 87 height 13
click at [477, 195] on select "Automated Search Bad Parcel Complete Duplicate Parcel High Dollar Reporting In …" at bounding box center [520, 201] width 87 height 13
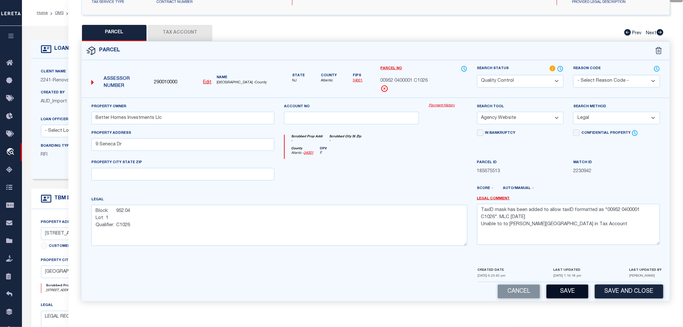
click at [567, 293] on button "Save" at bounding box center [568, 291] width 42 height 14
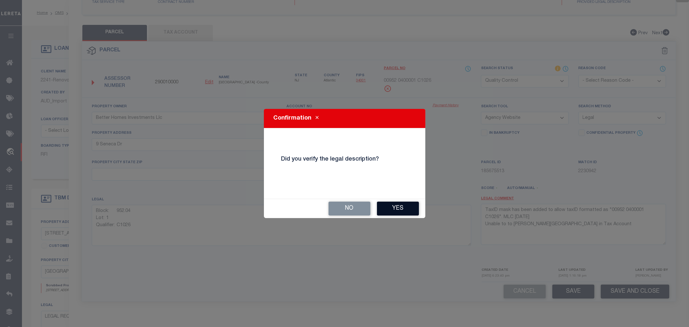
click at [399, 209] on button "Yes" at bounding box center [398, 208] width 42 height 14
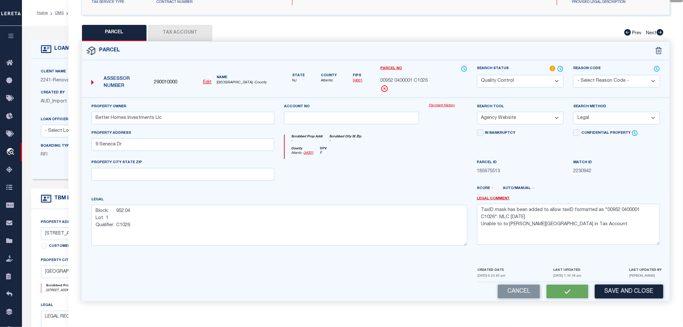
select select "AS"
click at [407, 173] on div at bounding box center [351, 172] width 145 height 26
drag, startPoint x: 380, startPoint y: 79, endPoint x: 443, endPoint y: 83, distance: 63.0
click at [443, 83] on div "Parcel No 00952 0400001 C1026" at bounding box center [424, 81] width 97 height 32
copy span "00952 0400001 C1026"
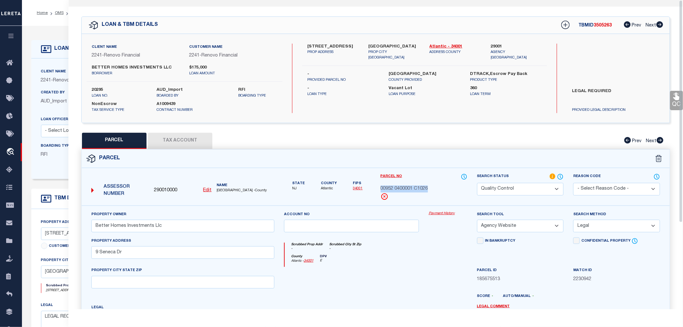
scroll to position [0, 0]
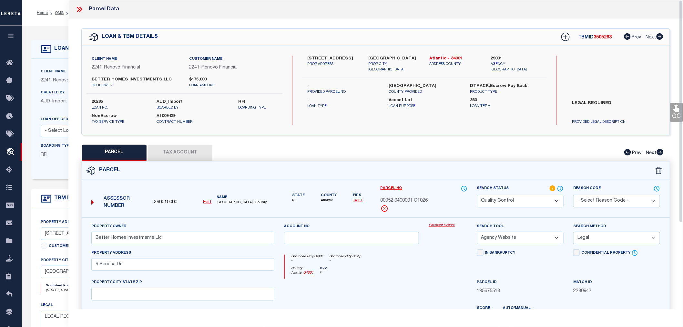
click at [602, 36] on span "3505263" at bounding box center [603, 37] width 18 height 5
copy span "3505263"
drag, startPoint x: 377, startPoint y: 201, endPoint x: 439, endPoint y: 203, distance: 62.0
click at [439, 203] on div "Parcel No 00952 0400001 C1026" at bounding box center [424, 201] width 97 height 32
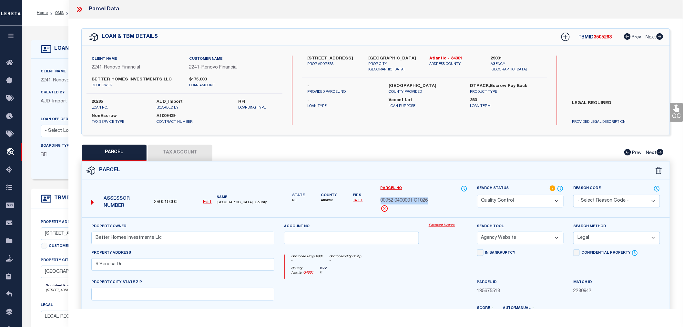
copy span "00952 0400001 C1026"
click at [77, 10] on icon at bounding box center [79, 9] width 8 height 8
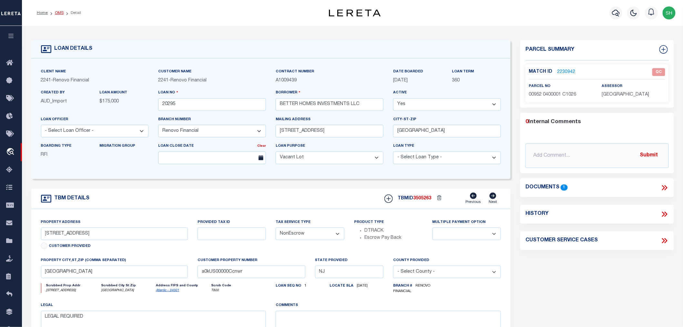
click at [59, 14] on link "OMS" at bounding box center [59, 13] width 9 height 4
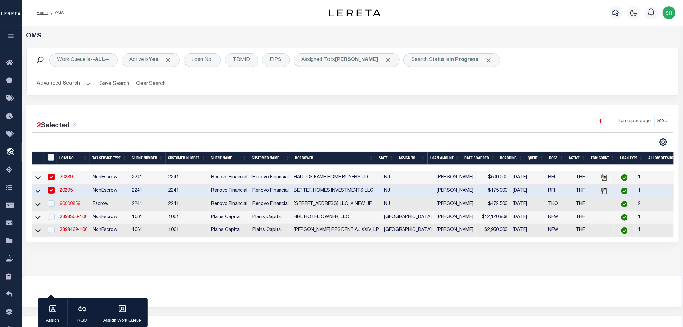
click at [70, 204] on link "90000859" at bounding box center [70, 203] width 21 height 5
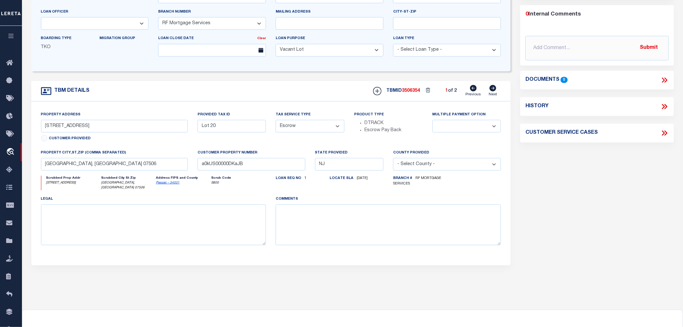
scroll to position [36, 0]
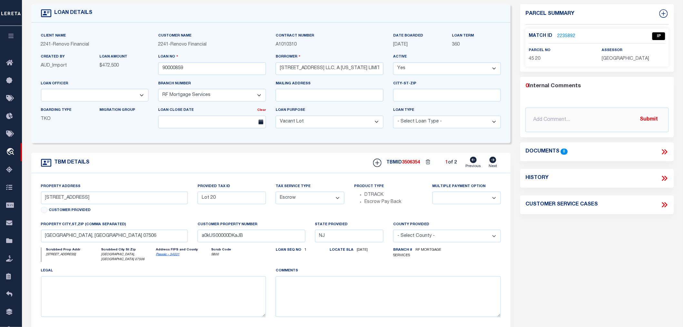
click at [561, 33] on link "2235892" at bounding box center [566, 36] width 18 height 7
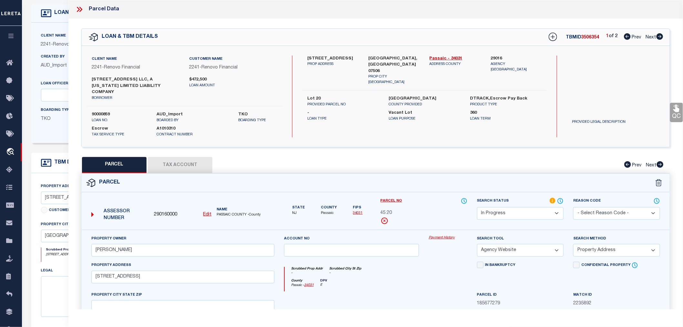
click at [660, 38] on icon at bounding box center [659, 36] width 7 height 6
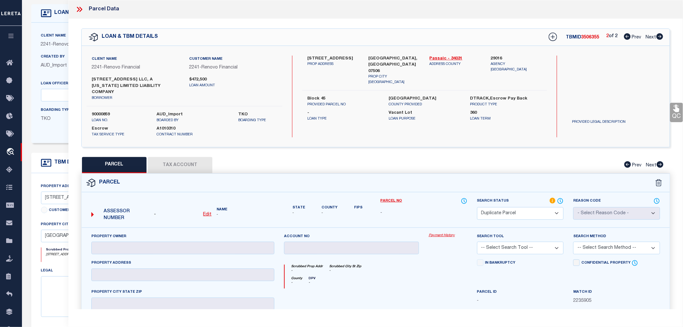
click at [628, 36] on icon at bounding box center [627, 36] width 7 height 6
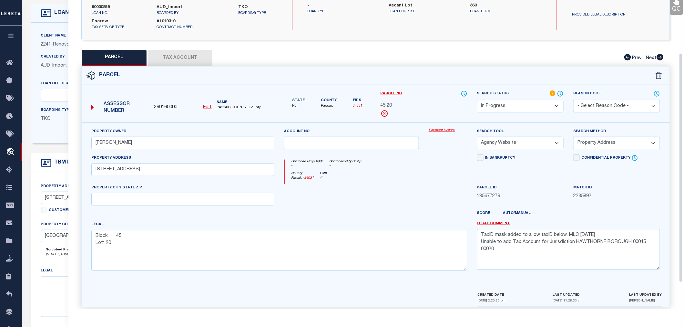
scroll to position [36, 0]
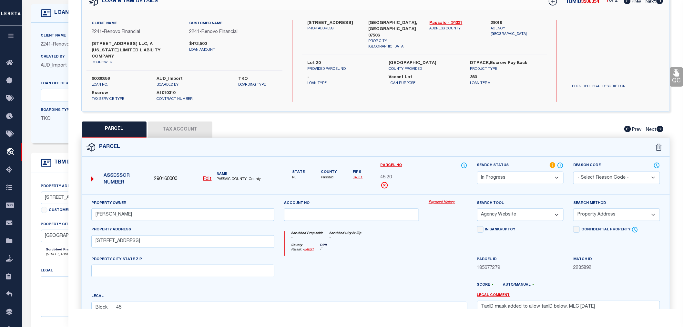
click at [659, 2] on icon at bounding box center [660, 1] width 7 height 6
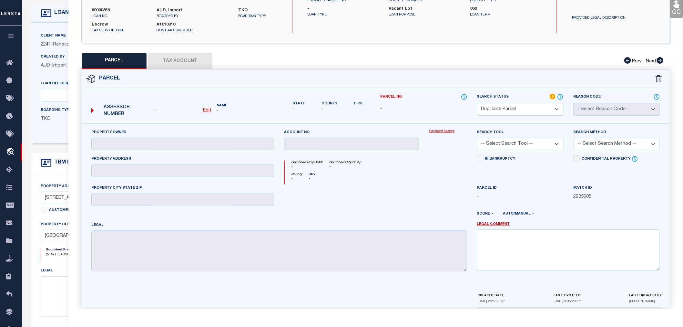
scroll to position [0, 0]
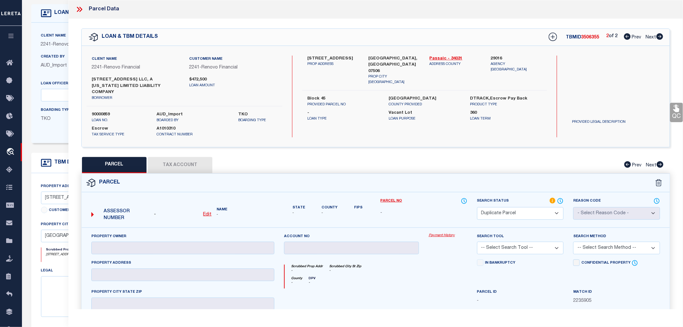
click at [627, 36] on icon at bounding box center [627, 36] width 7 height 6
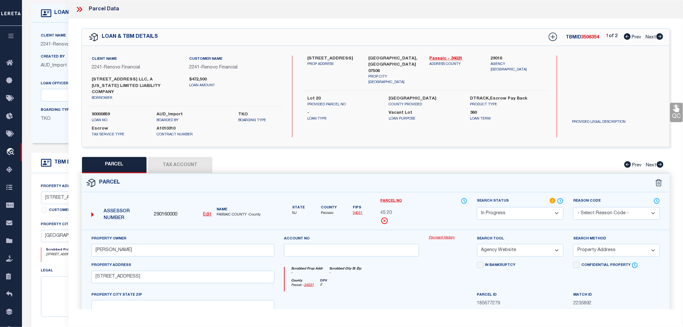
click at [208, 212] on u "Edit" at bounding box center [207, 214] width 8 height 5
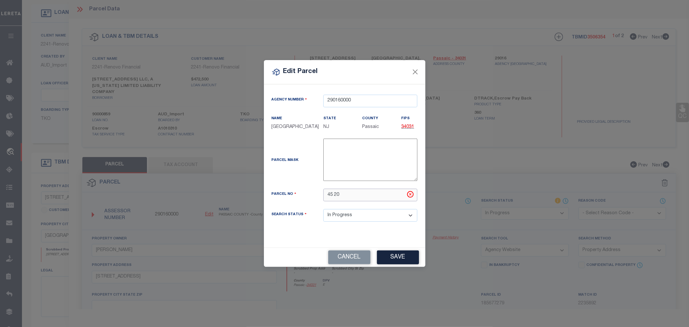
click at [326, 195] on input "45 20" at bounding box center [370, 195] width 94 height 13
click at [400, 259] on button "Save" at bounding box center [398, 257] width 42 height 14
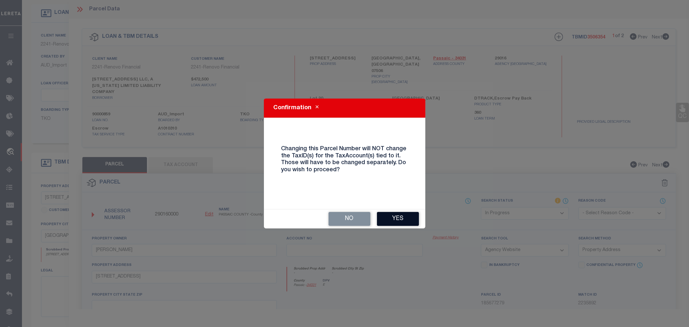
click at [393, 217] on button "Yes" at bounding box center [398, 219] width 42 height 14
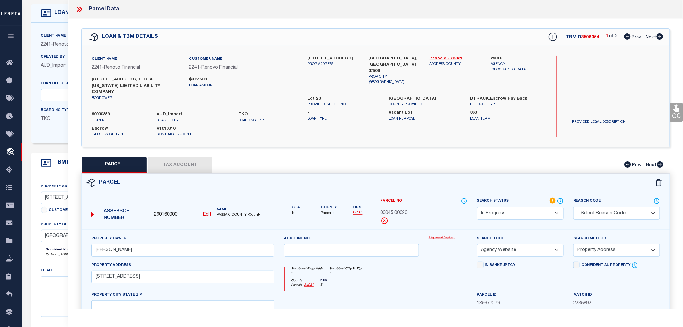
click at [173, 157] on button "Tax Account" at bounding box center [180, 165] width 65 height 16
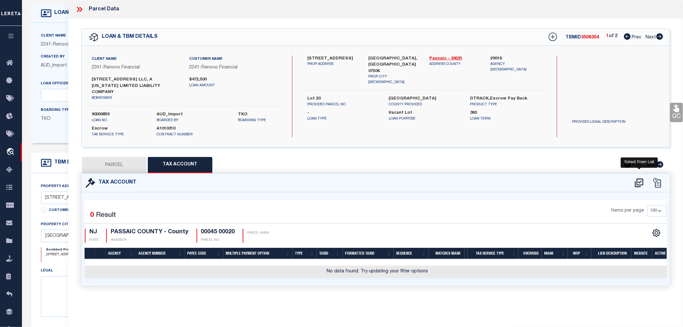
click at [638, 178] on icon at bounding box center [639, 183] width 11 height 10
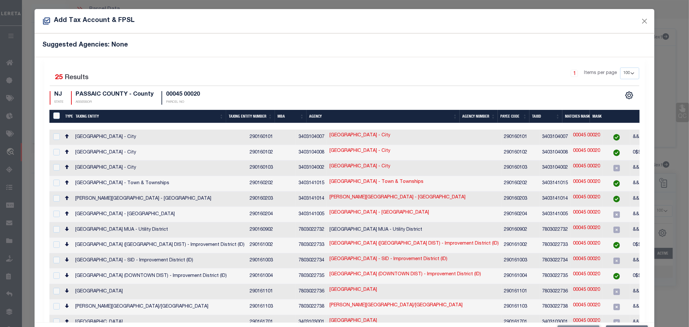
scroll to position [38, 0]
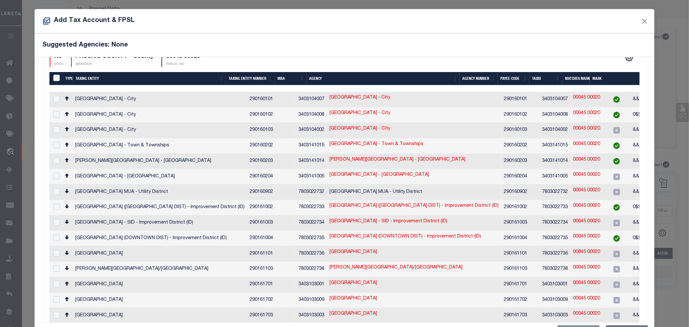
click at [56, 326] on input "checkbox" at bounding box center [56, 330] width 6 height 6
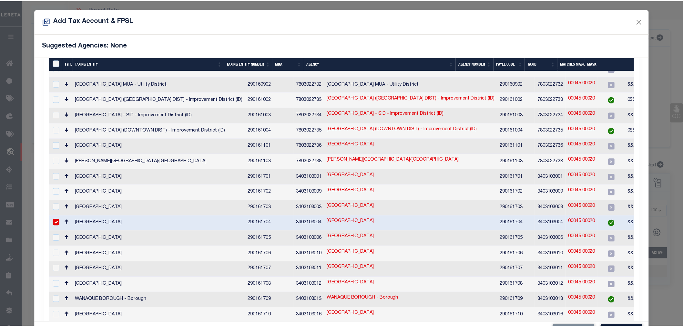
scroll to position [24, 0]
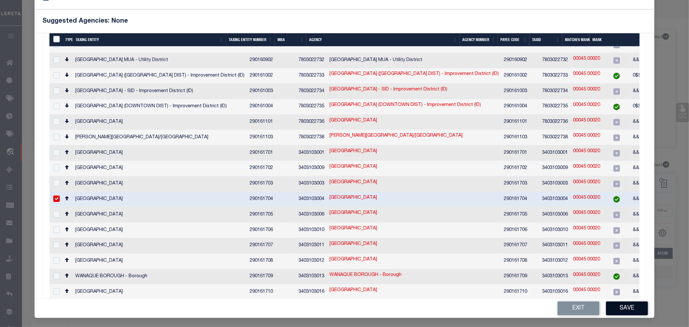
click at [625, 312] on button "Save" at bounding box center [627, 308] width 42 height 14
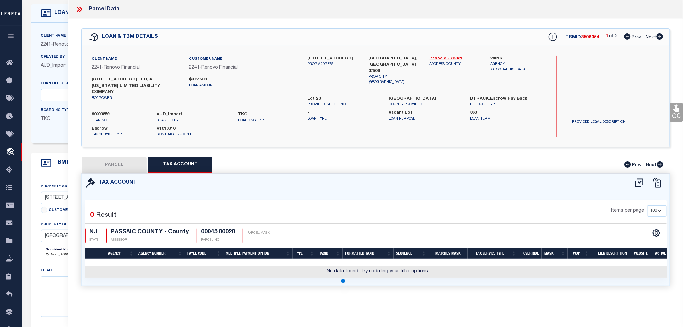
scroll to position [0, 0]
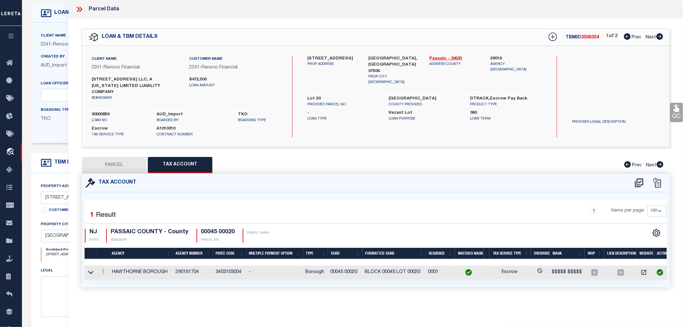
click at [110, 157] on button "PARCEL" at bounding box center [114, 165] width 65 height 16
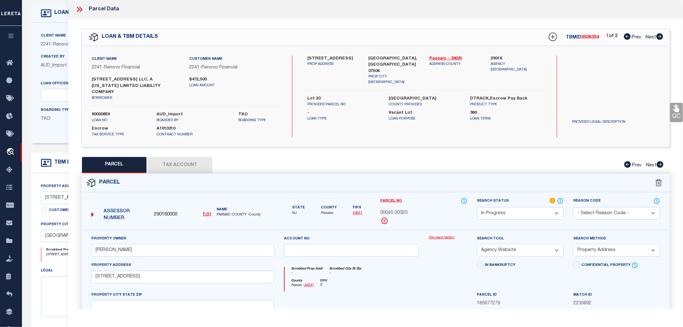
scroll to position [107, 0]
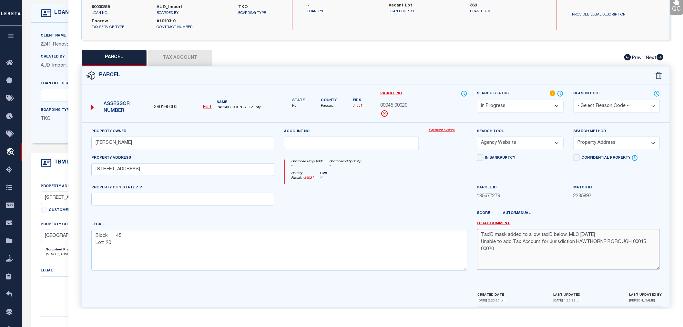
drag, startPoint x: 499, startPoint y: 245, endPoint x: 471, endPoint y: 227, distance: 33.7
click at [471, 227] on div "Property Owner Pinos, Romulo F Account no Payment History Search Tool -- Select…" at bounding box center [376, 202] width 578 height 148
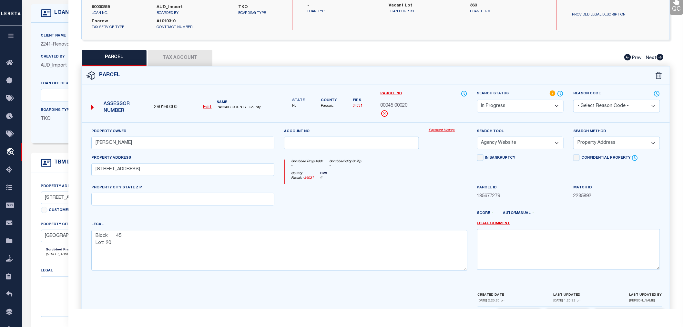
click at [530, 100] on select "Automated Search Bad Parcel Complete Duplicate Parcel High Dollar Reporting In …" at bounding box center [520, 106] width 87 height 13
click at [477, 100] on select "Automated Search Bad Parcel Complete Duplicate Parcel High Dollar Reporting In …" at bounding box center [520, 106] width 87 height 13
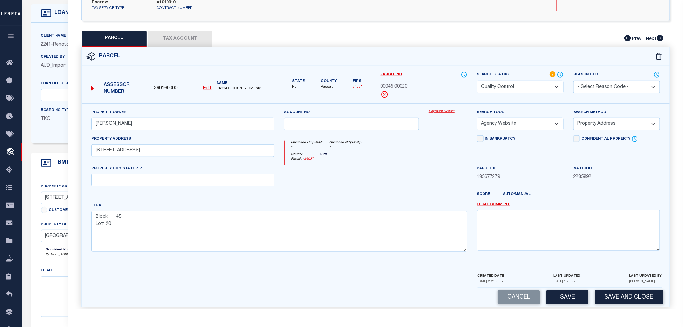
click at [564, 299] on div "Cancel Save Save and Close" at bounding box center [376, 297] width 588 height 19
click at [563, 290] on button "Save" at bounding box center [568, 297] width 42 height 14
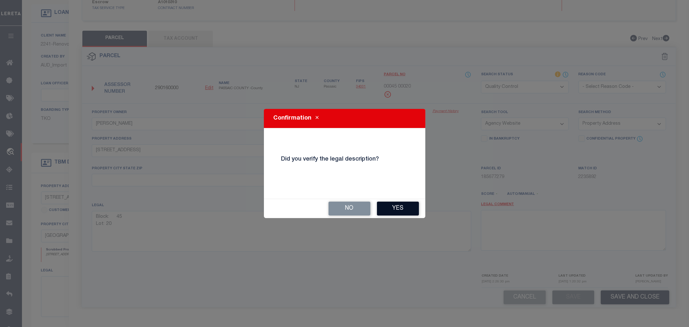
click at [396, 209] on button "Yes" at bounding box center [398, 208] width 42 height 14
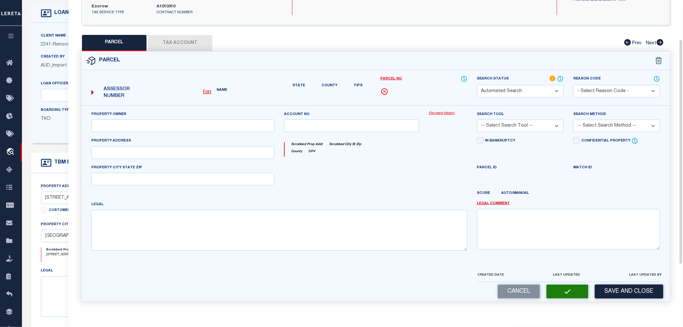
scroll to position [54, 0]
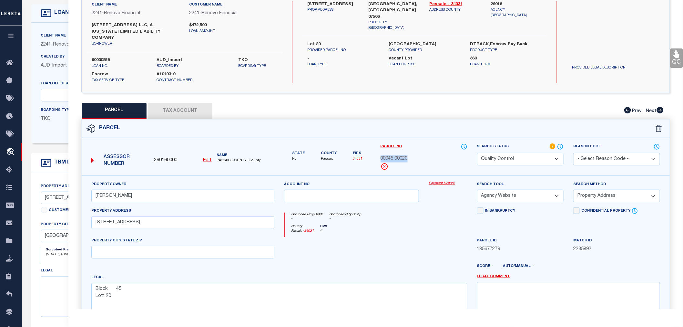
drag, startPoint x: 379, startPoint y: 152, endPoint x: 409, endPoint y: 152, distance: 29.7
click at [409, 152] on div "Parcel No 00045 00020" at bounding box center [424, 159] width 97 height 32
click at [105, 57] on label "90000859" at bounding box center [120, 60] width 56 height 6
copy label "90000859"
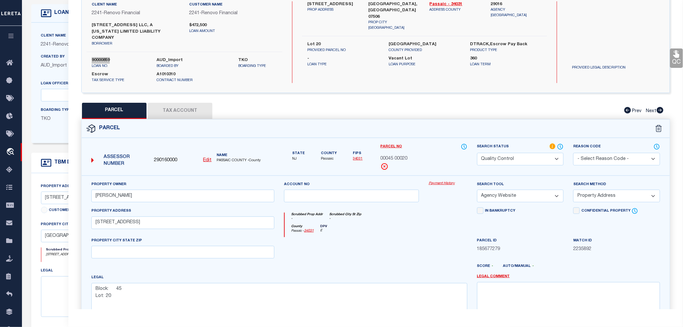
scroll to position [0, 0]
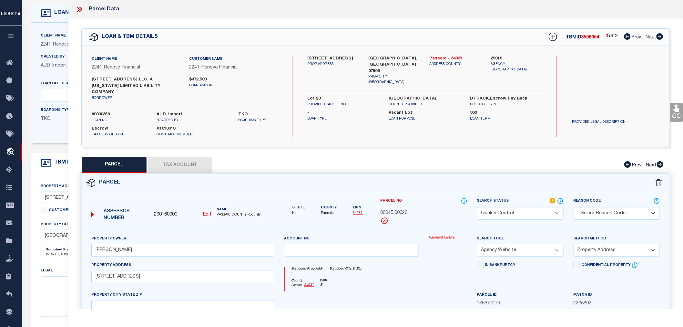
click at [592, 37] on span "3506354" at bounding box center [590, 37] width 18 height 5
copy span "3506354"
drag, startPoint x: 379, startPoint y: 207, endPoint x: 413, endPoint y: 207, distance: 33.2
click at [413, 207] on div "Parcel No 00045 00020" at bounding box center [424, 213] width 97 height 32
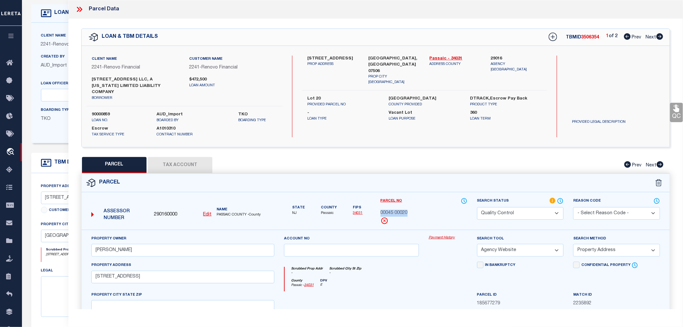
copy span "00045 00020"
click at [80, 10] on icon at bounding box center [79, 9] width 8 height 8
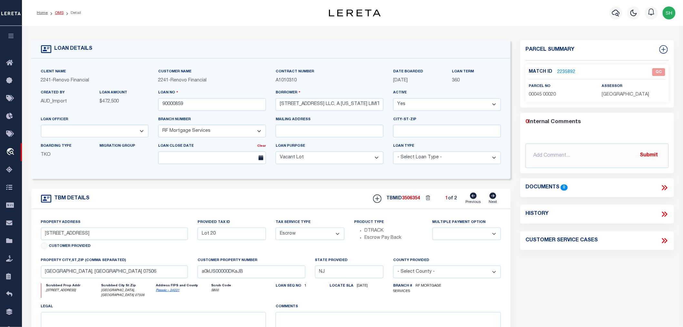
click at [56, 13] on link "OMS" at bounding box center [59, 13] width 9 height 4
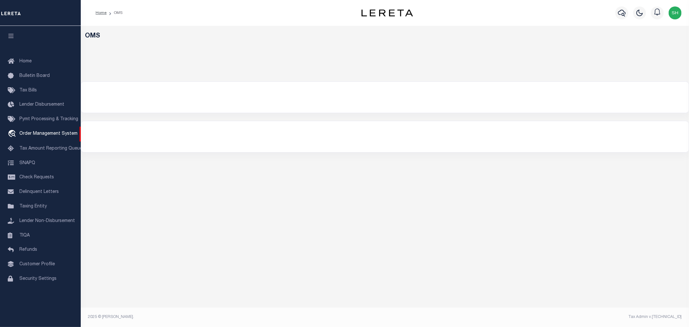
select select "200"
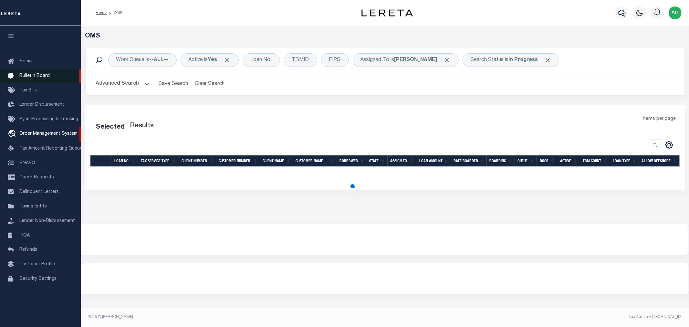
select select "200"
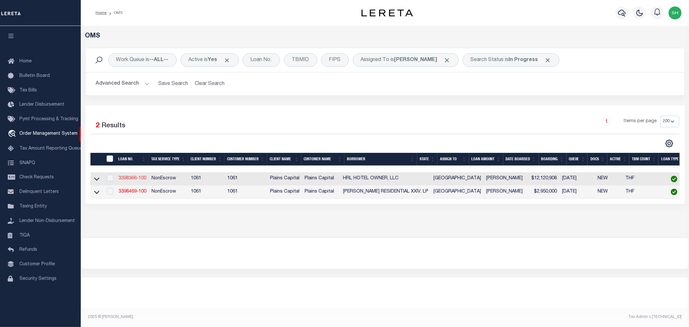
click at [133, 179] on link "3398366-100" at bounding box center [132, 178] width 28 height 5
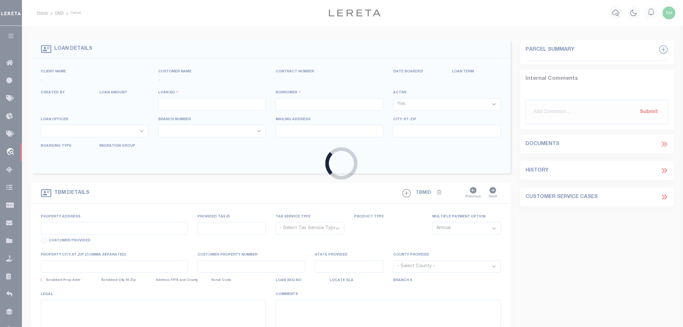
type input "3398366-100"
type input "HRL HOTEL OWNER, LLC"
select select
type input "1845 WOODALL RODGERS SUITE 1700"
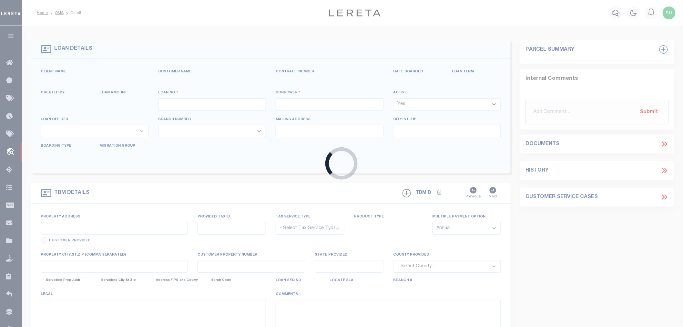
type input "DALLAS TX 75201"
select select
select select "NonEscrow"
select select "167118"
select select "1431"
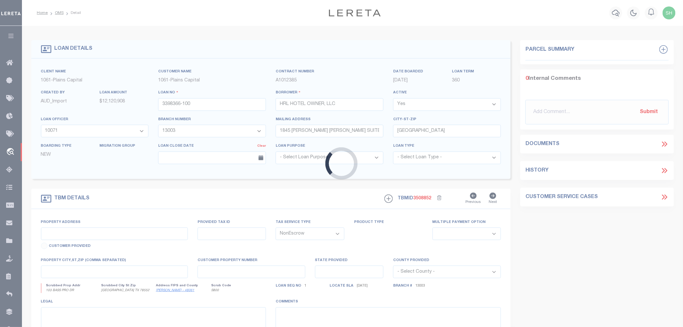
type input "103 BASS PRO DR"
select select
type input "HARLINGEN TX 78552"
type input "[GEOGRAPHIC_DATA]"
select select
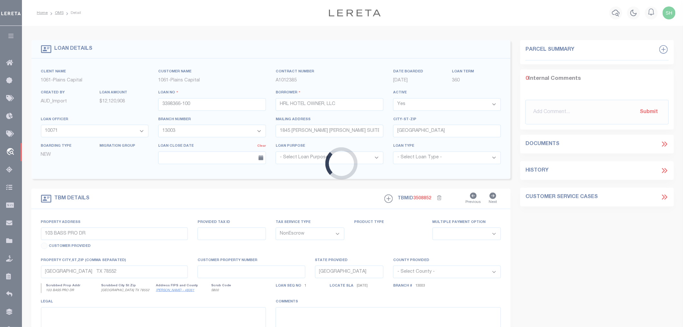
type textarea "LOT 2 BLK 1 CAMERON CROSSING PH 2, CAMER ON CO TX"
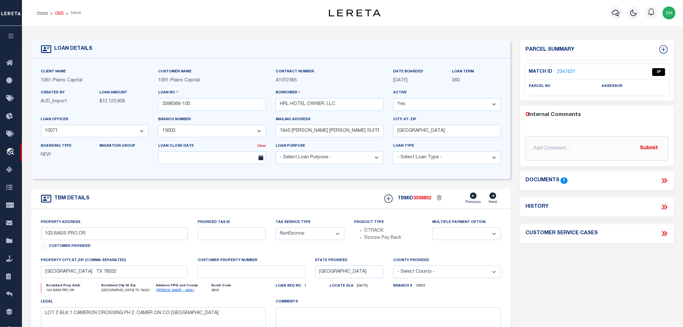
click at [57, 12] on link "OMS" at bounding box center [59, 13] width 9 height 4
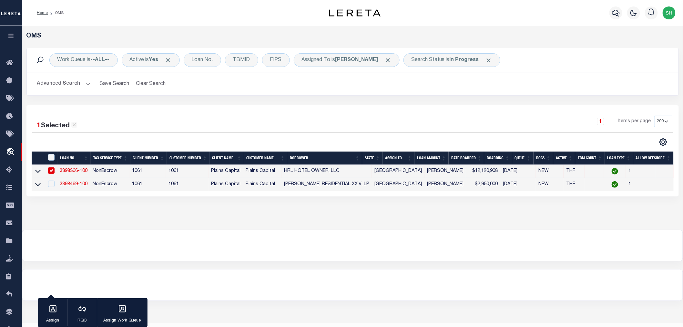
click at [72, 171] on link "3398366-100" at bounding box center [74, 171] width 28 height 5
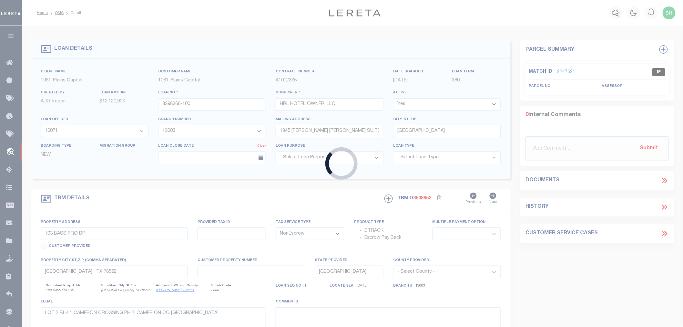
select select
select select "1431"
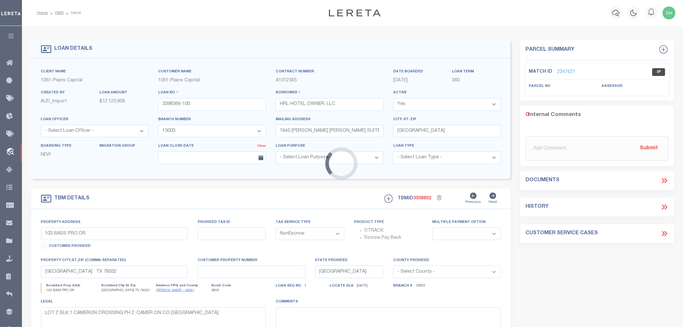
select select "167118"
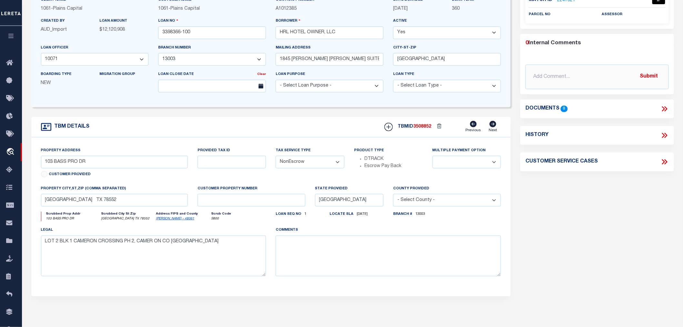
scroll to position [36, 0]
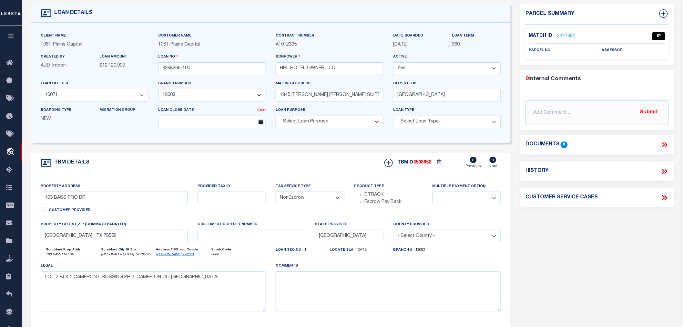
click at [565, 33] on link "2247621" at bounding box center [566, 36] width 18 height 7
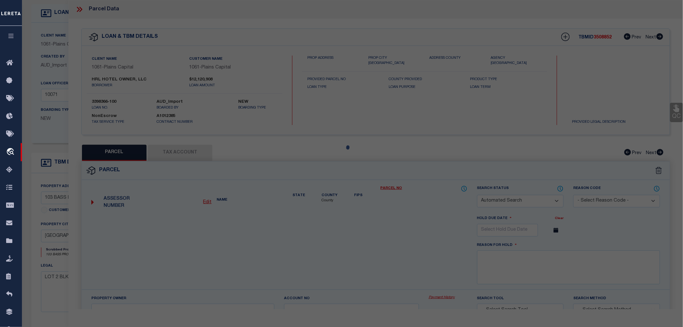
checkbox input "false"
select select "IP"
checkbox input "false"
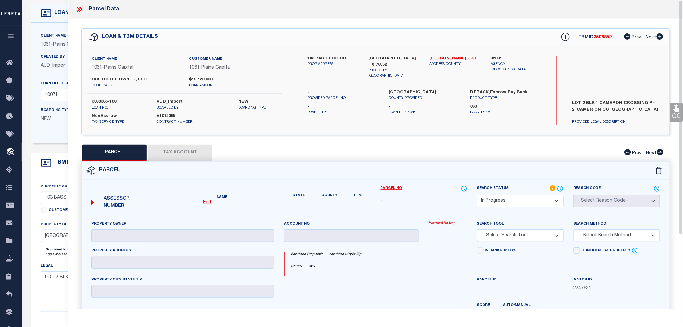
click at [523, 200] on select "Automated Search Bad Parcel Complete Duplicate Parcel High Dollar Reporting In …" at bounding box center [520, 201] width 87 height 13
select select "ND"
click at [477, 195] on select "Automated Search Bad Parcel Complete Duplicate Parcel High Dollar Reporting In …" at bounding box center [520, 201] width 87 height 13
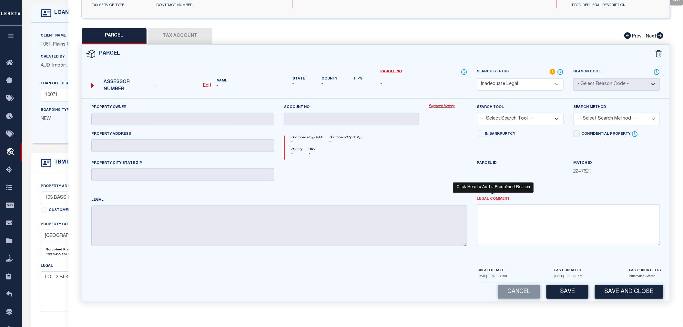
click at [489, 199] on link "Legal Comment" at bounding box center [493, 198] width 33 height 5
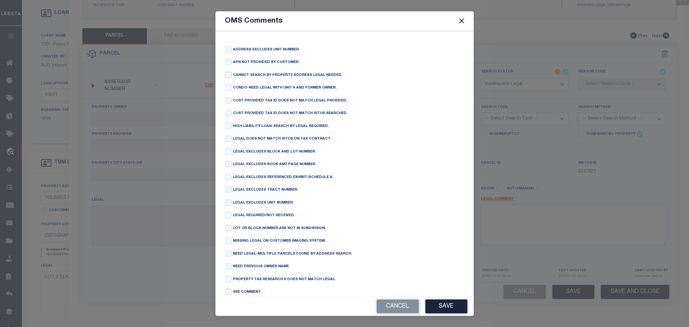
click at [230, 75] on input "checkbox" at bounding box center [228, 75] width 6 height 6
checkbox input "true"
click at [442, 307] on button "Save" at bounding box center [446, 306] width 42 height 14
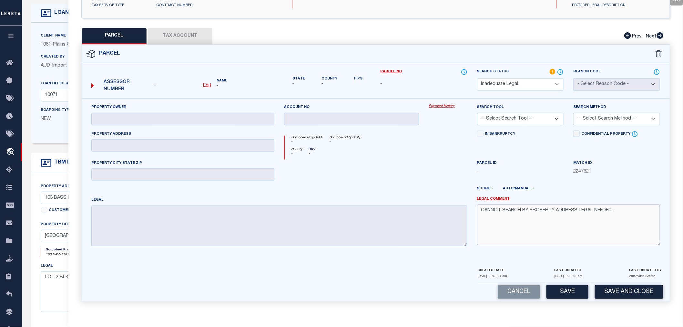
click at [579, 208] on textarea "CANNOT SEARCH BY PROPERTY ADDRESS LEGAL NEEDED." at bounding box center [568, 224] width 183 height 41
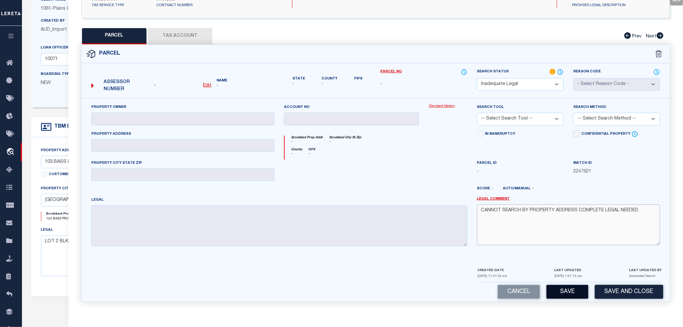
type textarea "CANNOT SEARCH BY PROPERTY ADDRESS COMPLETE LEGAL NEEDED."
click at [573, 289] on button "Save" at bounding box center [568, 292] width 42 height 14
select select "AS"
checkbox input "false"
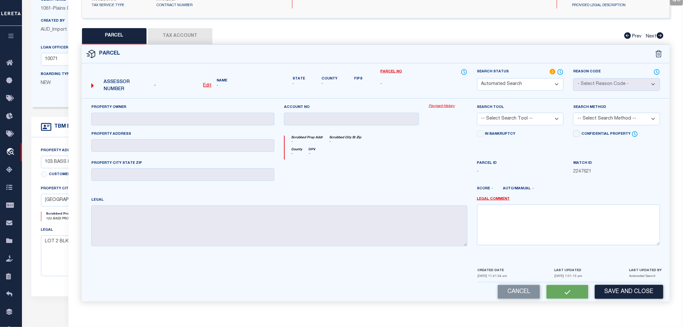
select select "ND"
checkbox input "false"
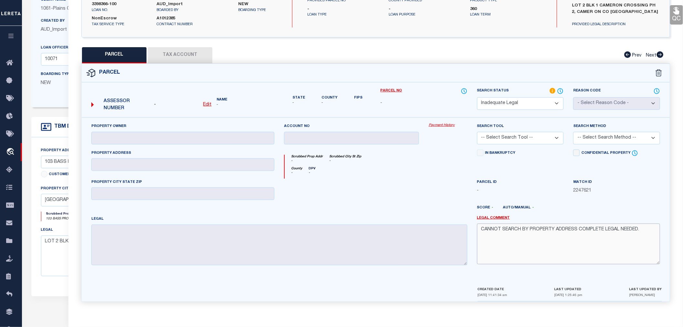
click at [622, 230] on textarea "CANNOT SEARCH BY PROPERTY ADDRESS COMPLETE LEGAL NEEDED." at bounding box center [568, 243] width 183 height 41
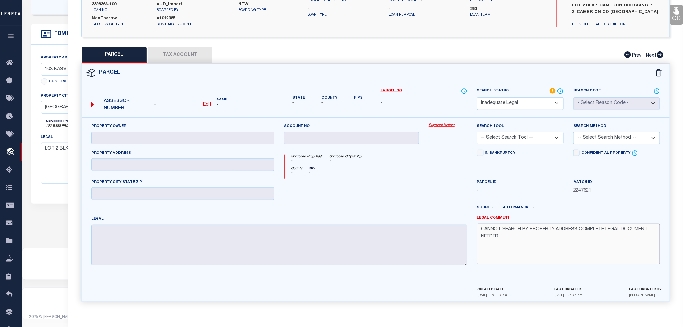
type textarea "CANNOT SEARCH BY PROPERTY ADDRESS COMPLETE LEGAL DOCUMENT NEEDED."
click at [605, 205] on div "Score - Auto/Manual -" at bounding box center [568, 209] width 183 height 8
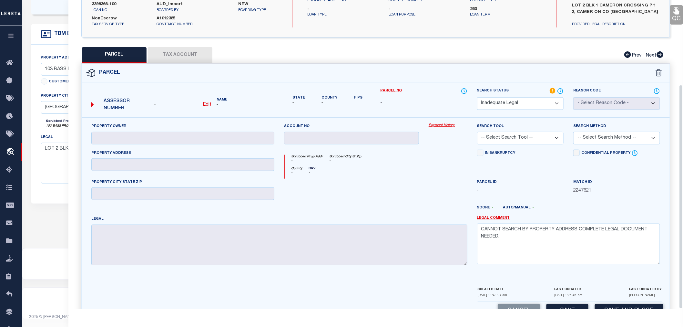
scroll to position [117, 0]
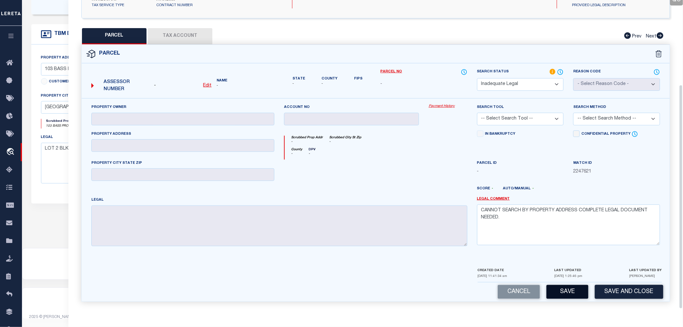
click at [566, 293] on button "Save" at bounding box center [568, 292] width 42 height 14
select select "AS"
checkbox input "false"
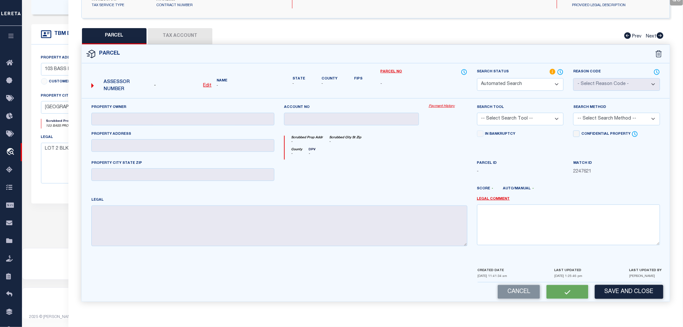
select select "ND"
checkbox input "false"
type textarea "CANNOT SEARCH BY PROPERTY ADDRESS COMPLETE LEGAL DOCUMENT NEEDED."
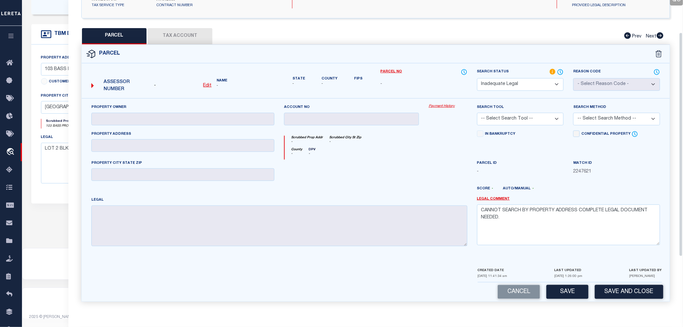
scroll to position [0, 0]
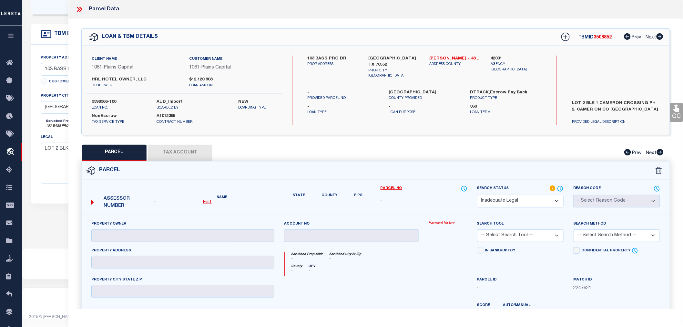
click at [83, 8] on icon at bounding box center [79, 9] width 8 height 8
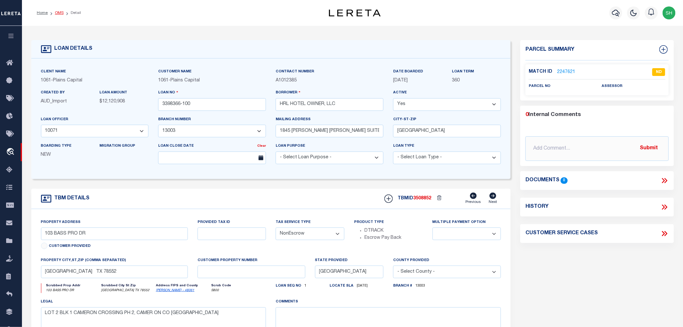
click at [57, 12] on link "OMS" at bounding box center [59, 13] width 9 height 4
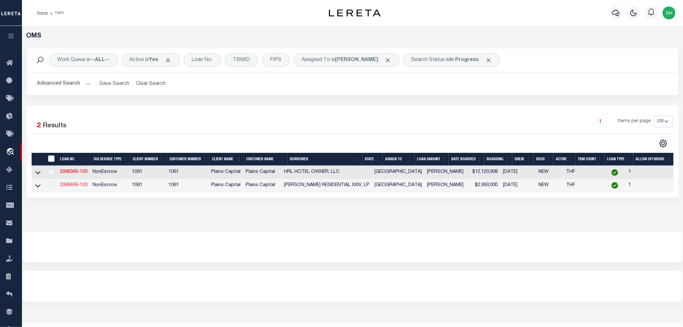
click at [74, 184] on link "3398469-100" at bounding box center [74, 185] width 28 height 5
type input "3398469-100"
type input "[PERSON_NAME] RESIDENTIAL XXIV, LP"
select select "167129"
select select "1444"
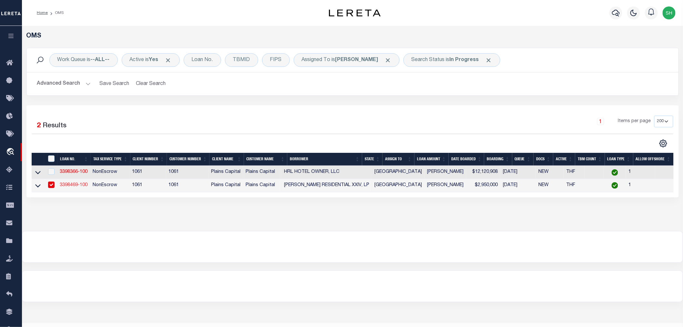
type input "3131 TURTLE CREEK BLVD 11TH FL"
type input "DALLAS TX 75219"
select select
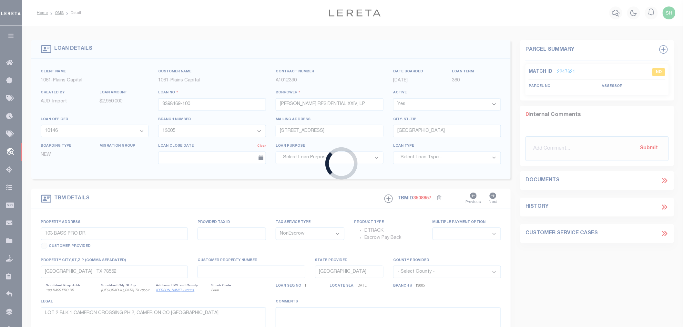
type input "N GATEWAY BLVD & REEDER RD"
select select
type input "FORNEY TX 75126"
select select
type textarea "TRACT IN SAMUEL SMITH SURV ABS 450, KAUF MAN CO TX"
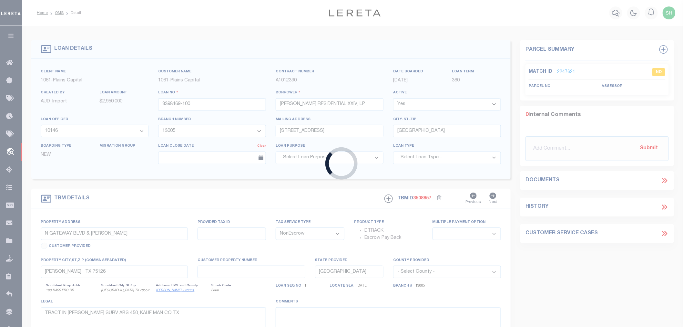
select select "167129"
select select "1444"
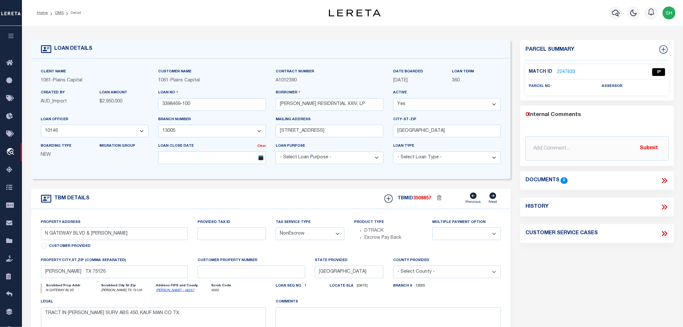
click at [563, 71] on link "2247633" at bounding box center [566, 72] width 18 height 7
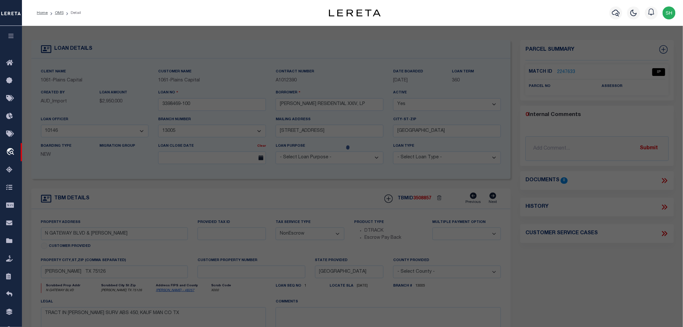
select select "AS"
checkbox input "false"
select select "IP"
checkbox input "false"
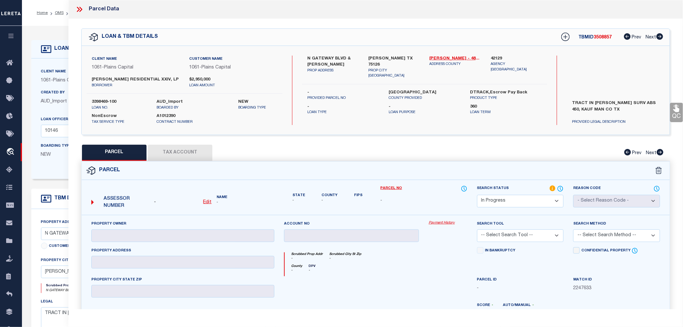
click at [486, 201] on select "Automated Search Bad Parcel Complete Duplicate Parcel High Dollar Reporting In …" at bounding box center [520, 201] width 87 height 13
select select "ND"
click at [477, 195] on select "Automated Search Bad Parcel Complete Duplicate Parcel High Dollar Reporting In …" at bounding box center [520, 201] width 87 height 13
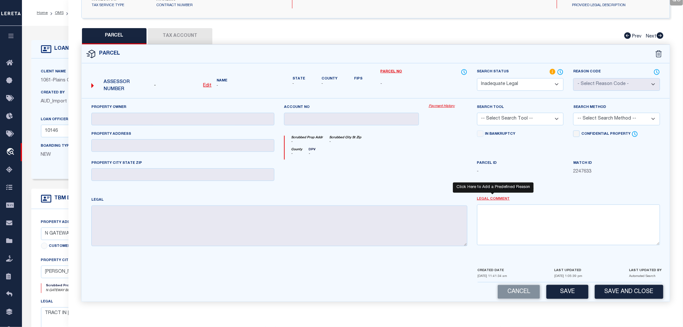
click at [489, 200] on link "Legal Comment" at bounding box center [493, 198] width 33 height 5
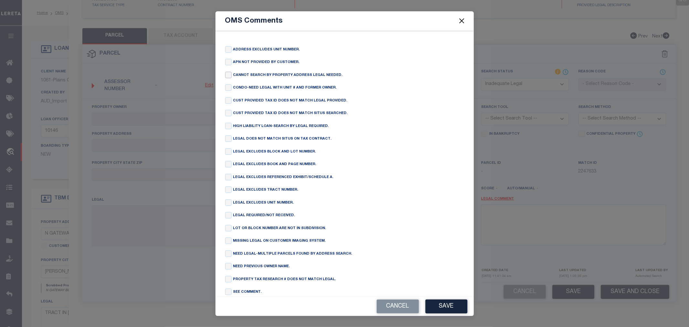
click at [228, 77] on input "checkbox" at bounding box center [228, 75] width 6 height 6
checkbox input "true"
click at [440, 302] on button "Save" at bounding box center [446, 306] width 42 height 14
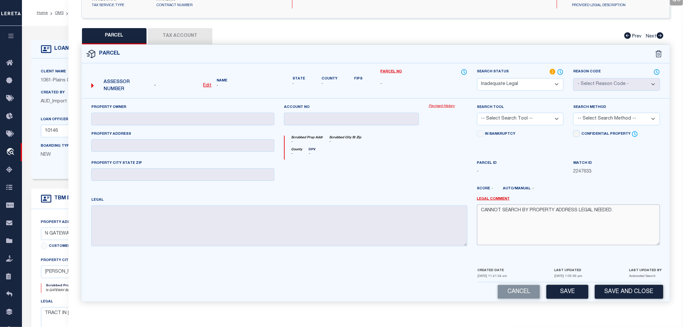
click at [579, 211] on textarea "CANNOT SEARCH BY PROPERTY ADDRESS LEGAL NEEDED." at bounding box center [568, 224] width 183 height 41
click at [621, 210] on textarea "CANNOT SEARCH BY PROPERTY ADDRESS COMPLETE LEGAL NEEDED." at bounding box center [568, 224] width 183 height 41
type textarea "CANNOT SEARCH BY PROPERTY ADDRESS COMPLETE LEGAL DOCUMENT NEEDED."
click at [578, 292] on button "Save" at bounding box center [568, 292] width 42 height 14
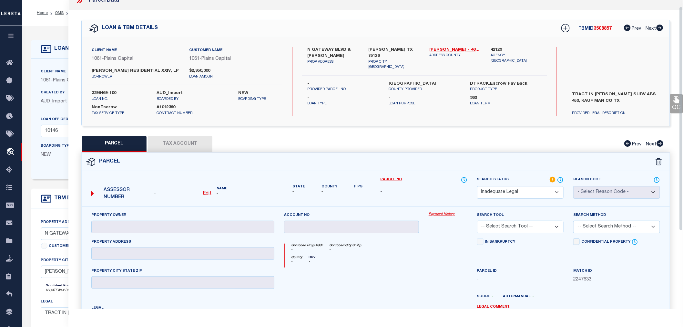
select select "AS"
checkbox input "false"
select select "ND"
checkbox input "false"
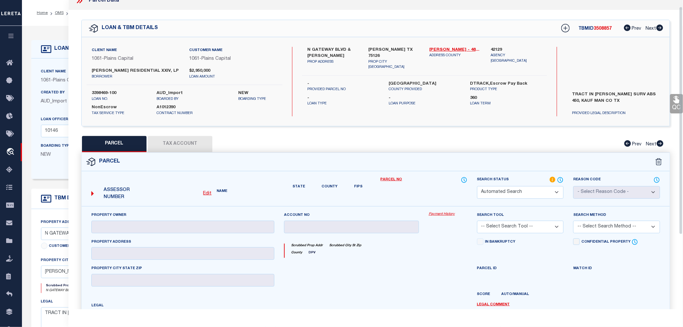
type textarea "CANNOT SEARCH BY PROPERTY ADDRESS COMPLETE LEGAL DOCUMENT NEEDED."
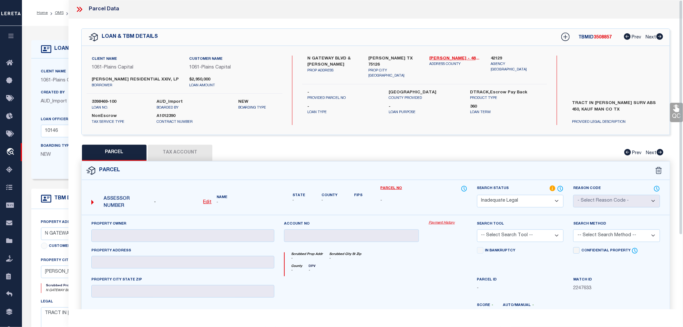
click at [78, 10] on icon at bounding box center [78, 9] width 3 height 5
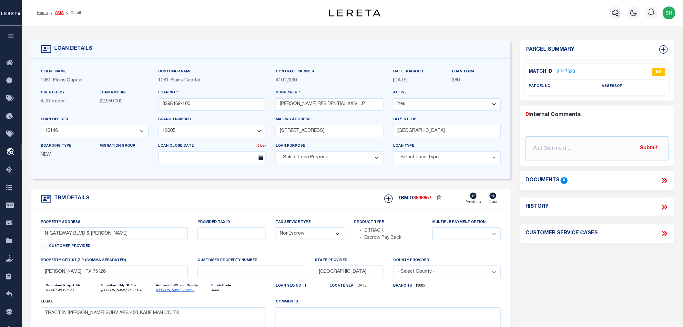
click at [58, 14] on link "OMS" at bounding box center [59, 13] width 9 height 4
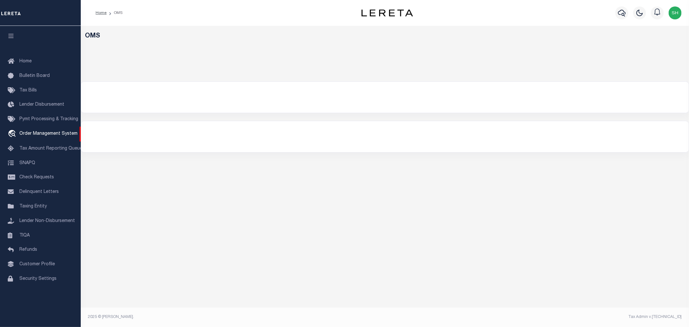
select select "200"
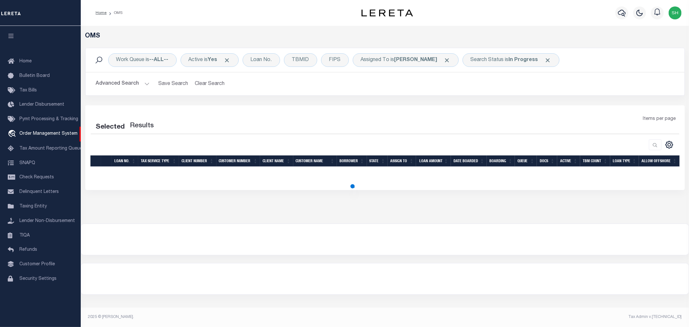
select select "200"
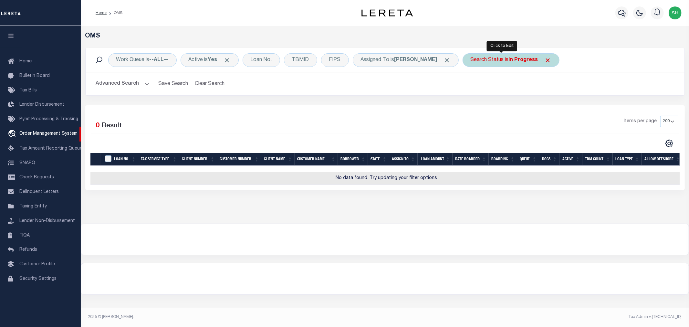
click at [509, 59] on b "In Progress" at bounding box center [522, 59] width 29 height 5
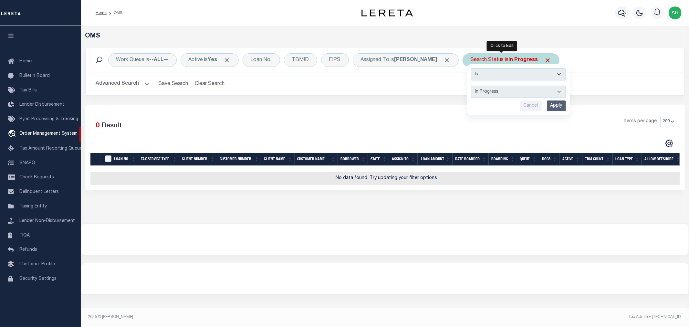
click at [483, 95] on select "Automated Search Bad Parcel Complete Duplicate Parcel High Dollar Reporting In …" at bounding box center [518, 92] width 95 height 12
select select "RD"
click at [471, 86] on select "Automated Search Bad Parcel Complete Duplicate Parcel High Dollar Reporting In …" at bounding box center [518, 92] width 95 height 12
click at [547, 108] on input "Apply" at bounding box center [556, 105] width 19 height 11
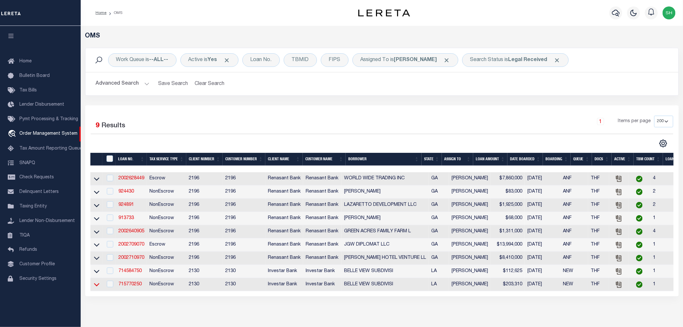
click at [96, 287] on icon at bounding box center [96, 284] width 5 height 7
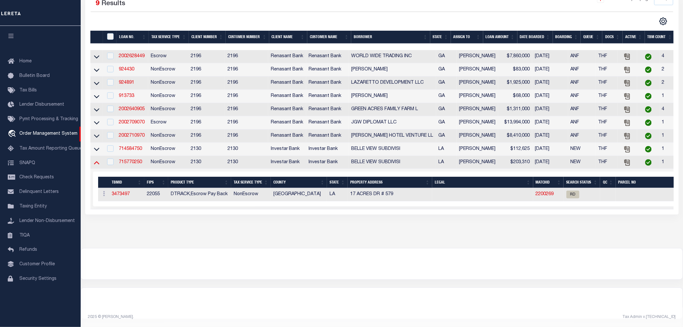
click at [98, 159] on icon at bounding box center [96, 162] width 5 height 7
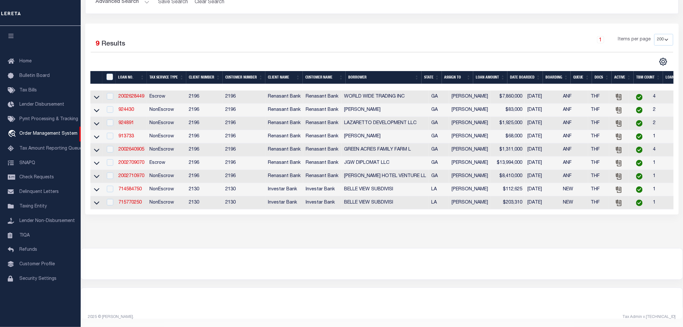
scroll to position [17, 0]
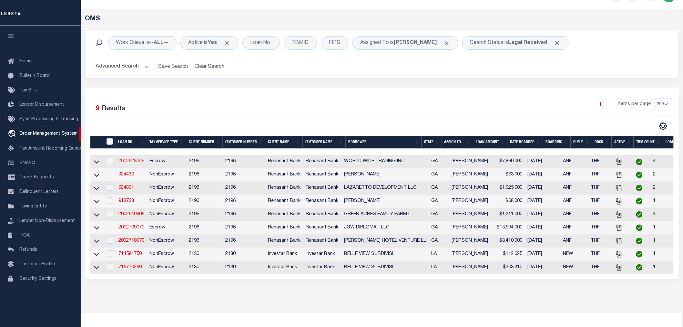
click at [132, 160] on link "2002628449" at bounding box center [131, 161] width 26 height 5
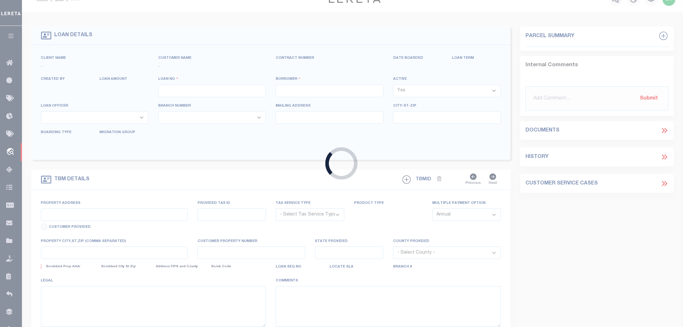
type input "2002628449"
type input "WORLD WIDE TRADING INC"
select select
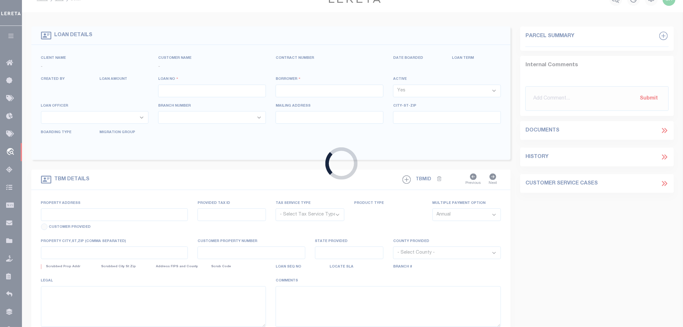
select select "10"
select select
select select "4983"
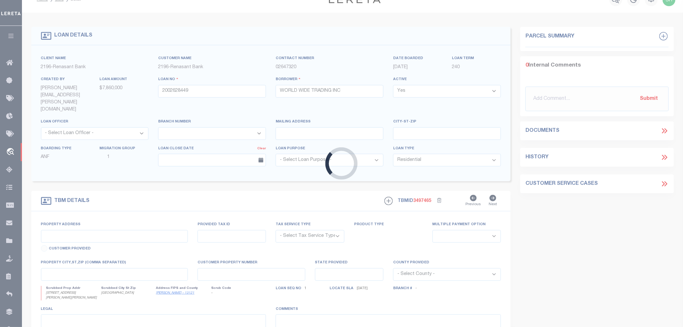
type input "345 HOWELL DR SE"
radio input "true"
select select "Escrow"
select select
type input "ATLANTA GA 30316"
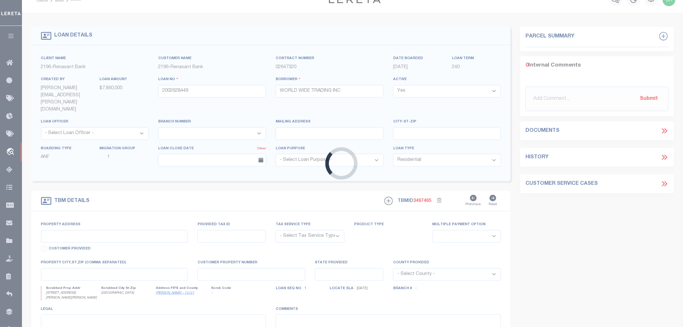
type input "2002628449"
type input "GA"
type textarea "PARCEL: 14 -0012-0004-035-91"
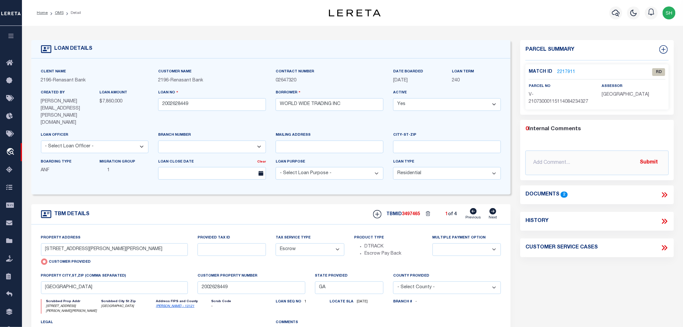
click at [567, 71] on link "2217911" at bounding box center [566, 72] width 18 height 7
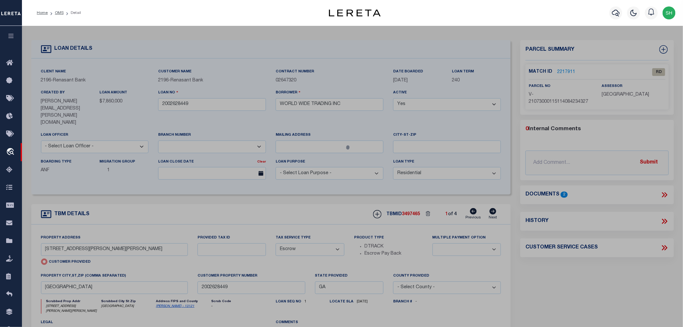
checkbox input "false"
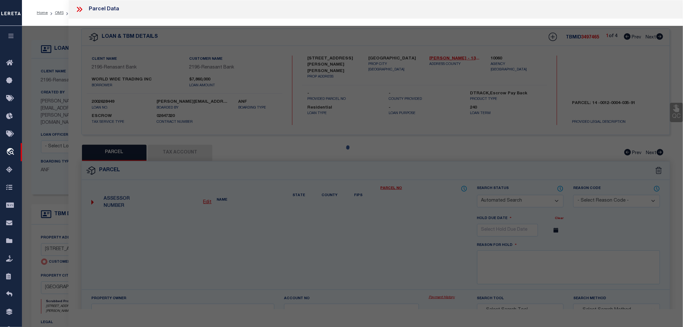
select select "RD"
type input "345 HOWELL DR SE"
type input "ATLANTA GA 30316"
type textarea "Document uploaded that satisfies a legal requirement, changing from ND to RD"
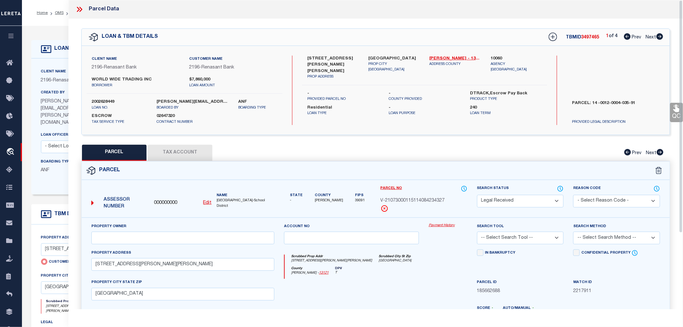
click at [81, 8] on icon at bounding box center [80, 9] width 3 height 5
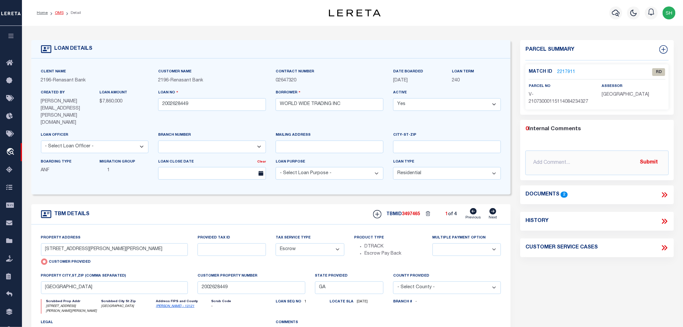
click at [59, 11] on link "OMS" at bounding box center [59, 13] width 9 height 4
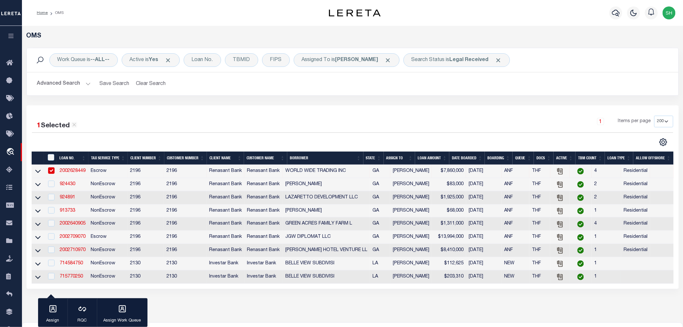
click at [51, 170] on input "checkbox" at bounding box center [51, 170] width 6 height 6
checkbox input "false"
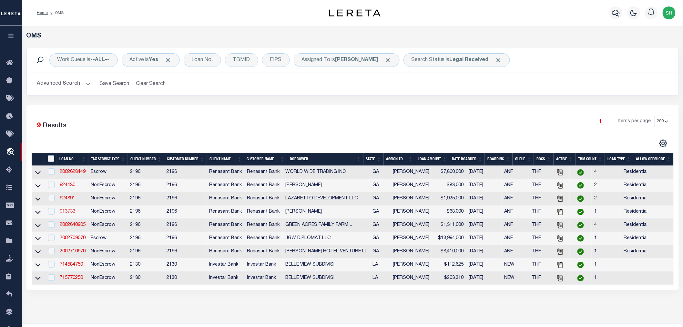
click at [70, 211] on link "913733" at bounding box center [67, 211] width 15 height 5
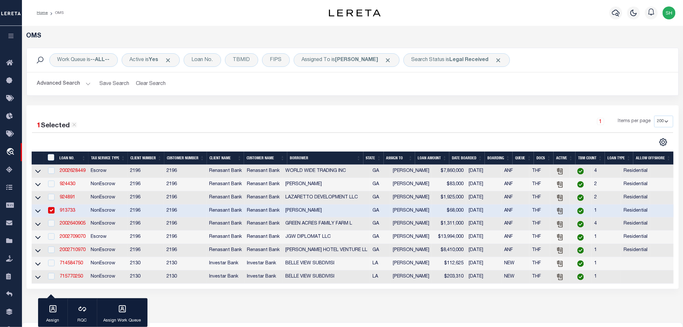
type input "913733"
type input "KATHY M GOODE"
select select
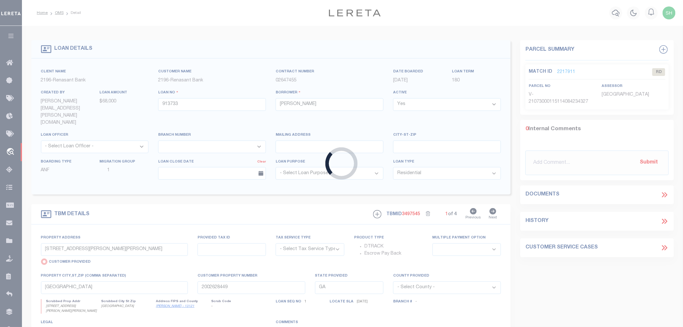
type input "315 ACRES OFF GA HWY 57"
select select "NonEscrow"
select select
type input "LUDOWICI GA 31316"
type input "913733"
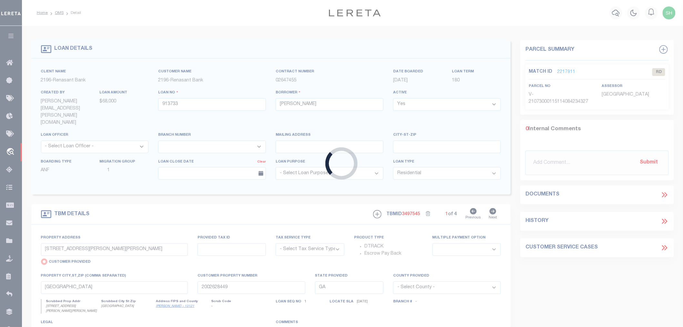
type textarea "PARCEL: 057 0101"
select select "4983"
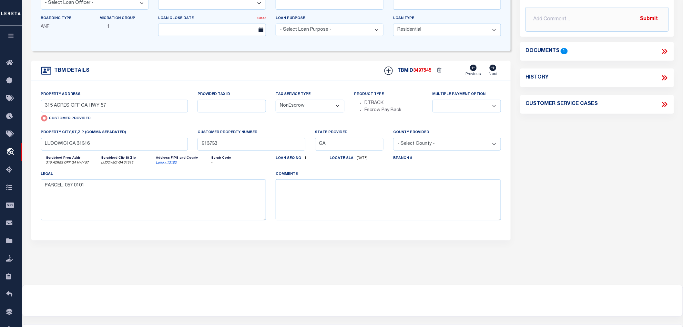
scroll to position [36, 0]
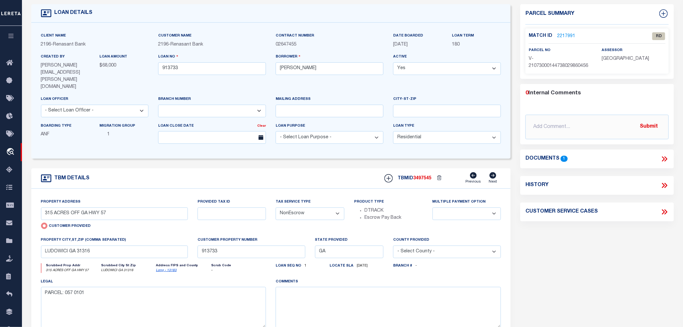
click at [663, 157] on icon at bounding box center [664, 159] width 8 height 8
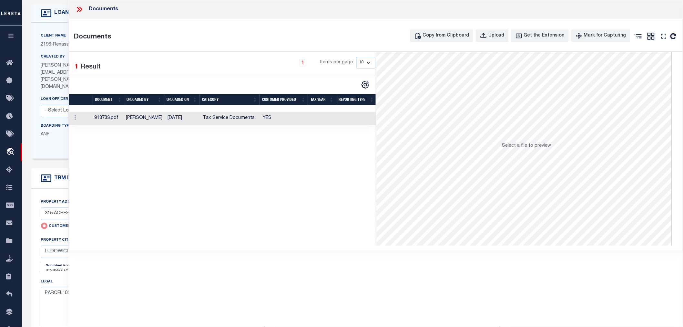
click at [247, 117] on td "Tax Service Documents" at bounding box center [230, 118] width 60 height 13
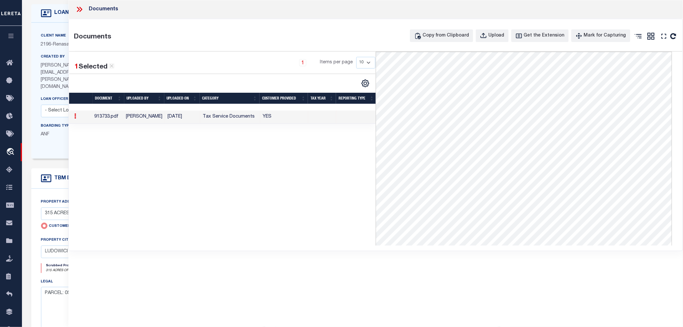
click at [78, 10] on icon at bounding box center [79, 9] width 8 height 8
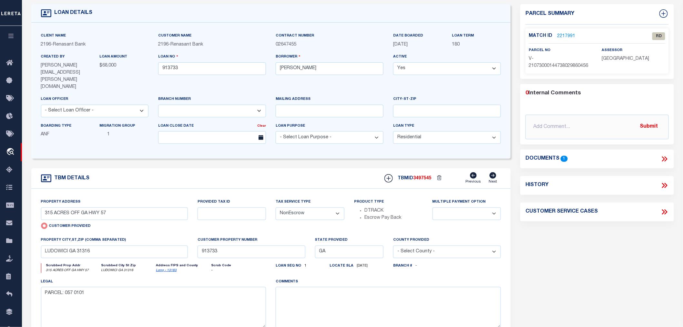
click at [562, 35] on link "2217991" at bounding box center [566, 36] width 18 height 7
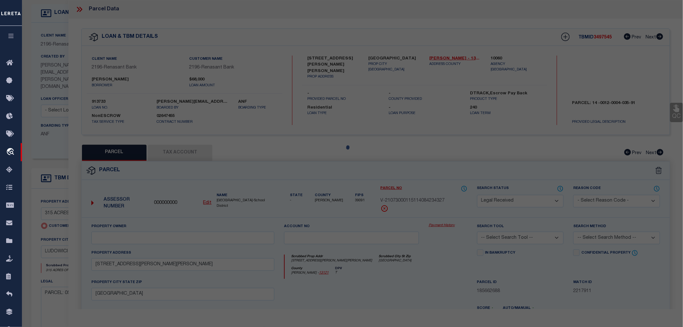
select select "AS"
checkbox input "false"
select select "RD"
type input "315 ACRES OFF GA HWY 57"
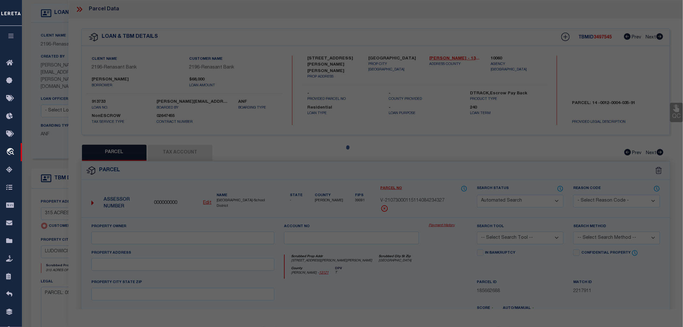
type input "LUDOWICI GA 31316"
type textarea "Document uploaded that satisfies a legal requirement, changing from ND to RD"
